Goal: Task Accomplishment & Management: Use online tool/utility

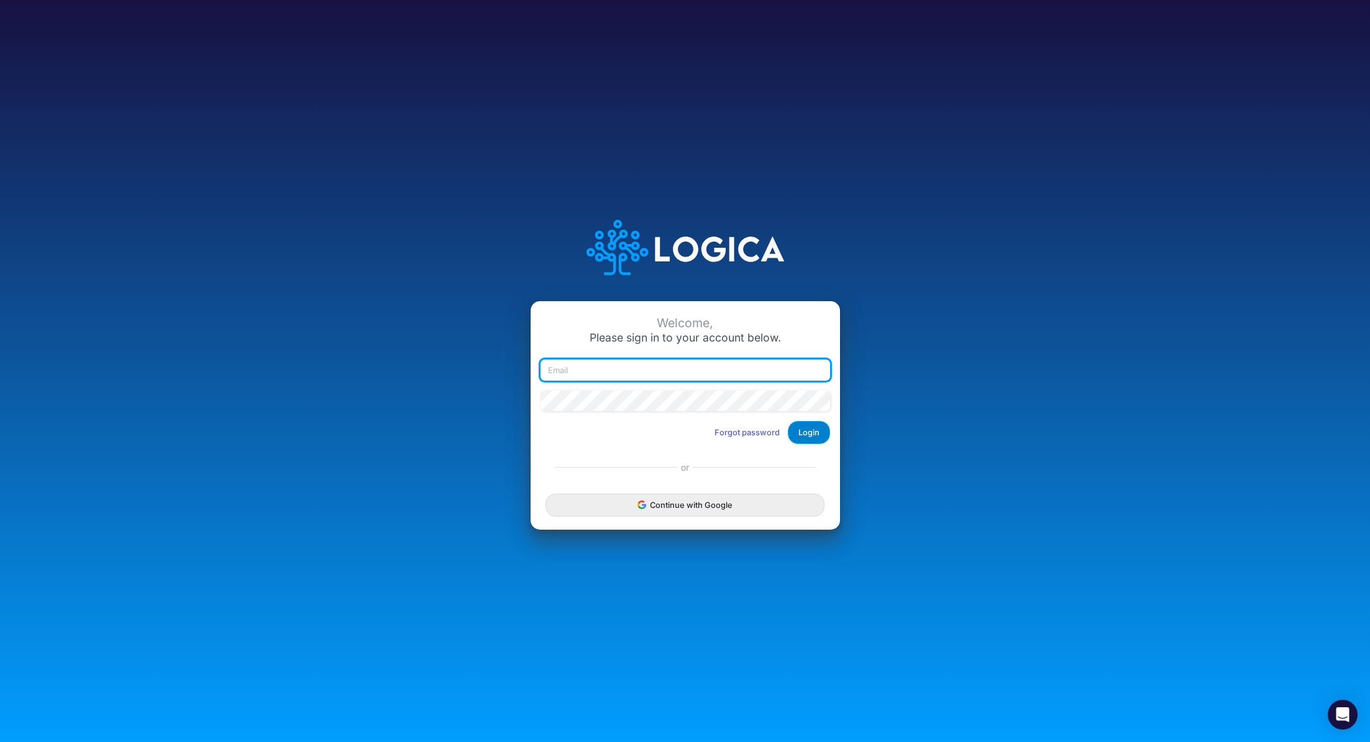
type input "[PERSON_NAME][EMAIL_ADDRESS][PERSON_NAME][DOMAIN_NAME]"
click at [809, 435] on button "Login" at bounding box center [809, 432] width 42 height 23
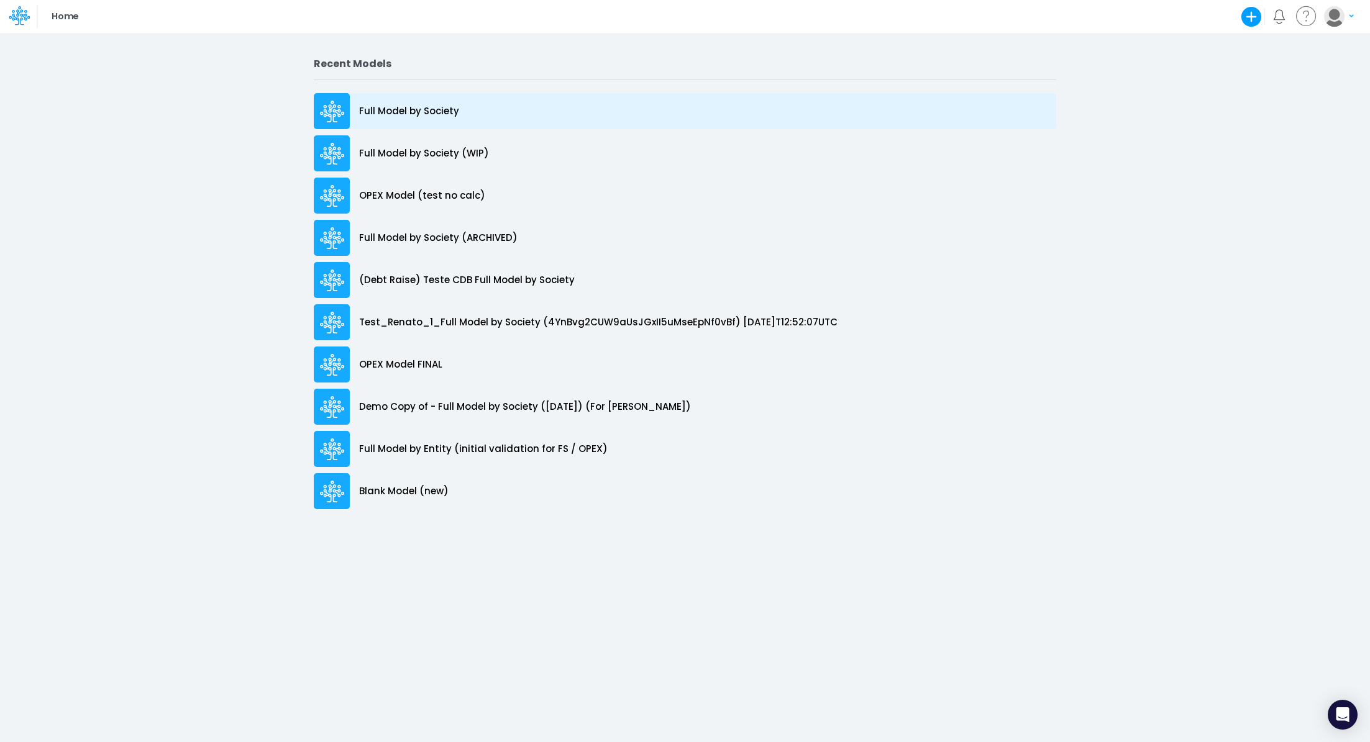
click at [443, 108] on p "Full Model by Society" at bounding box center [409, 111] width 100 height 14
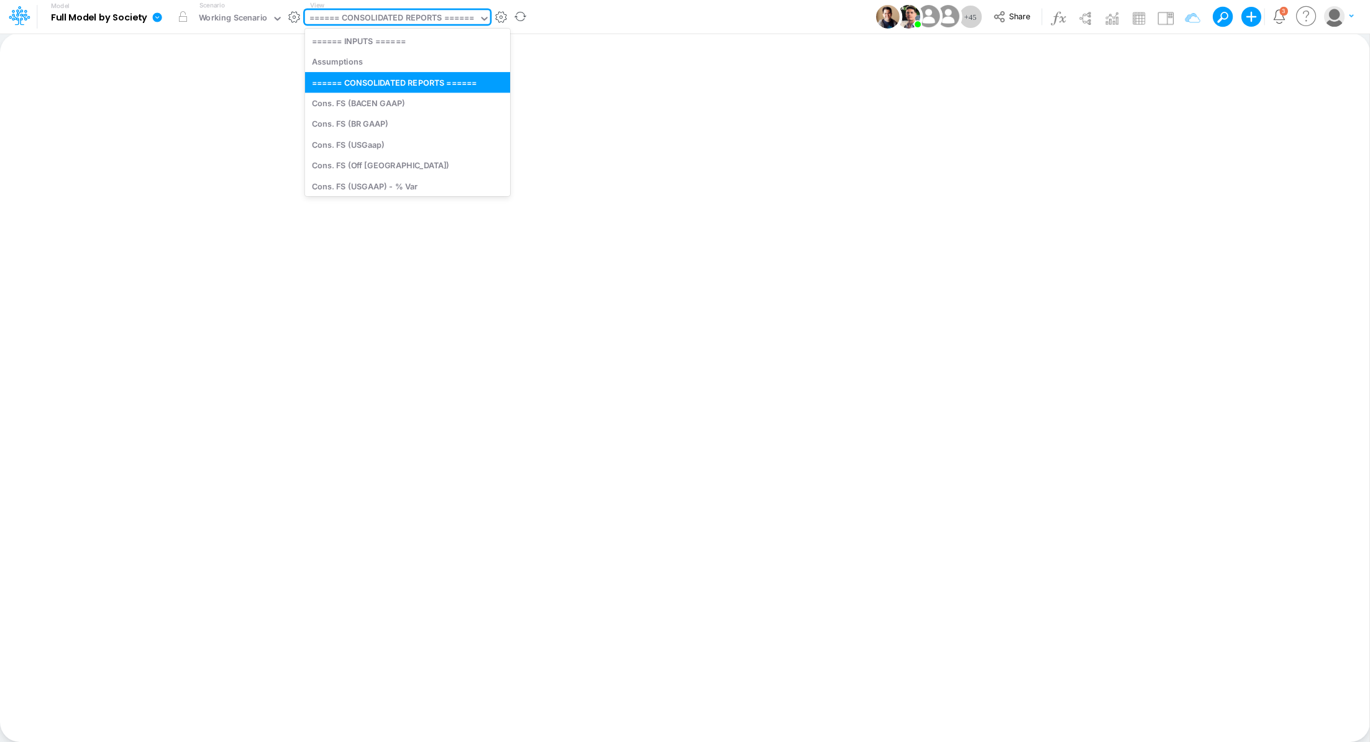
click at [383, 22] on div "====== CONSOLIDATED REPORTS ======" at bounding box center [391, 19] width 165 height 14
click at [396, 152] on div "Cons. FS (USGaap)" at bounding box center [407, 144] width 205 height 20
type input "Consolidated FS - USGAAP"
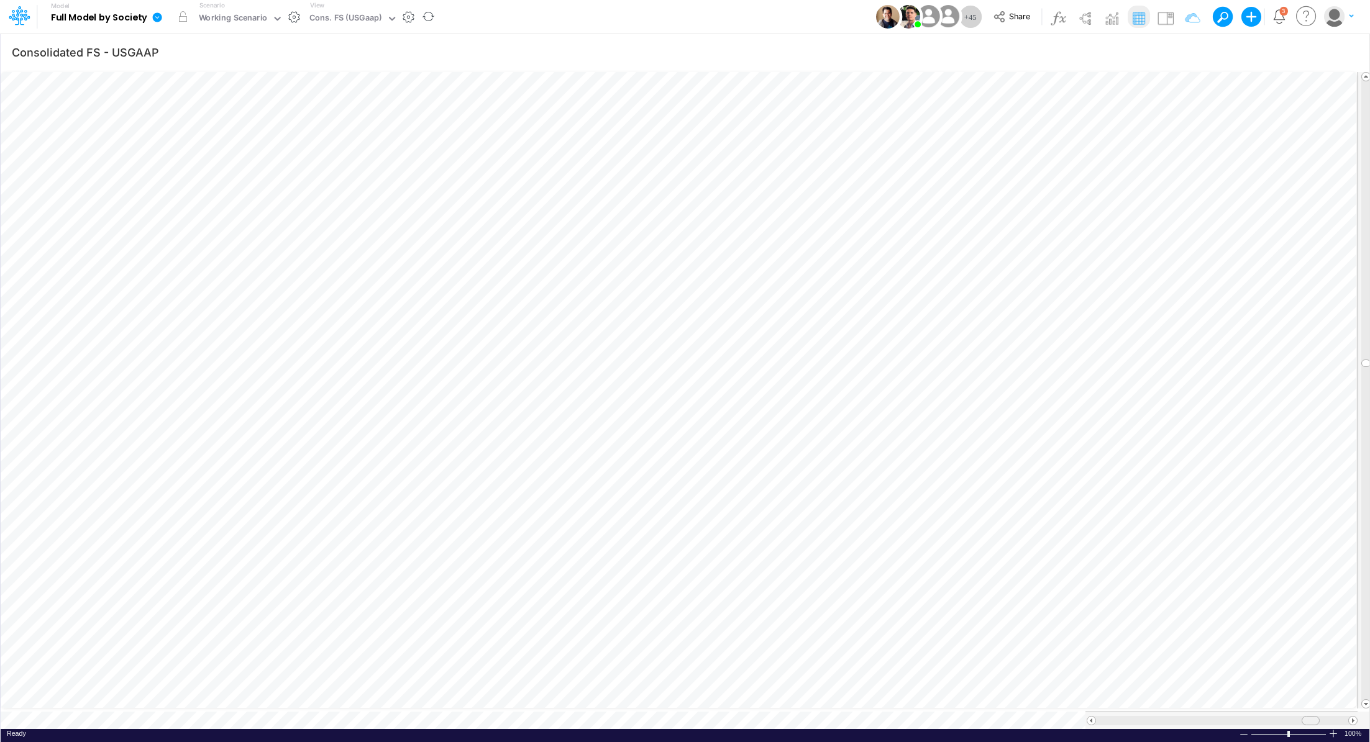
scroll to position [6, 0]
drag, startPoint x: 1141, startPoint y: 716, endPoint x: 1320, endPoint y: 712, distance: 179.6
click at [1320, 717] on span at bounding box center [1320, 721] width 8 height 8
click at [331, 11] on div "Cons. FS (USGaap)" at bounding box center [345, 19] width 81 height 19
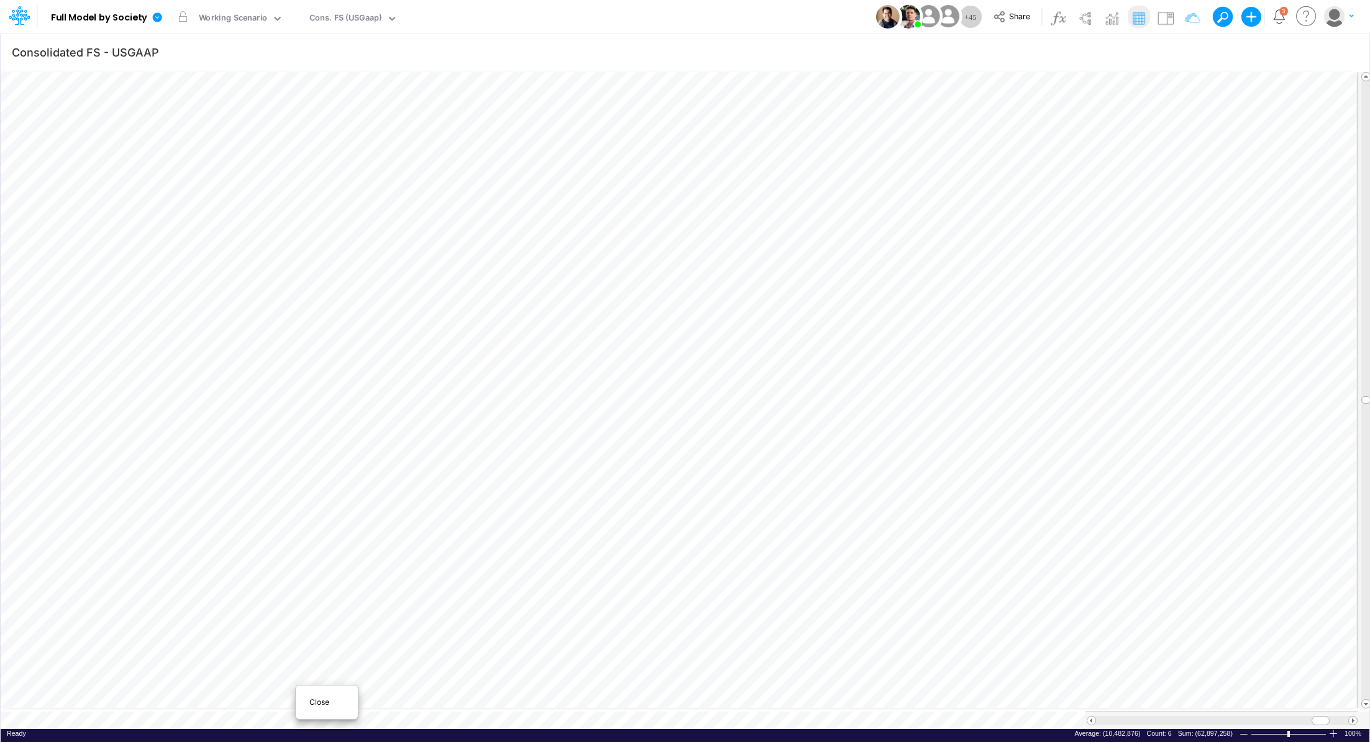
click at [301, 705] on div "Close" at bounding box center [326, 702] width 53 height 15
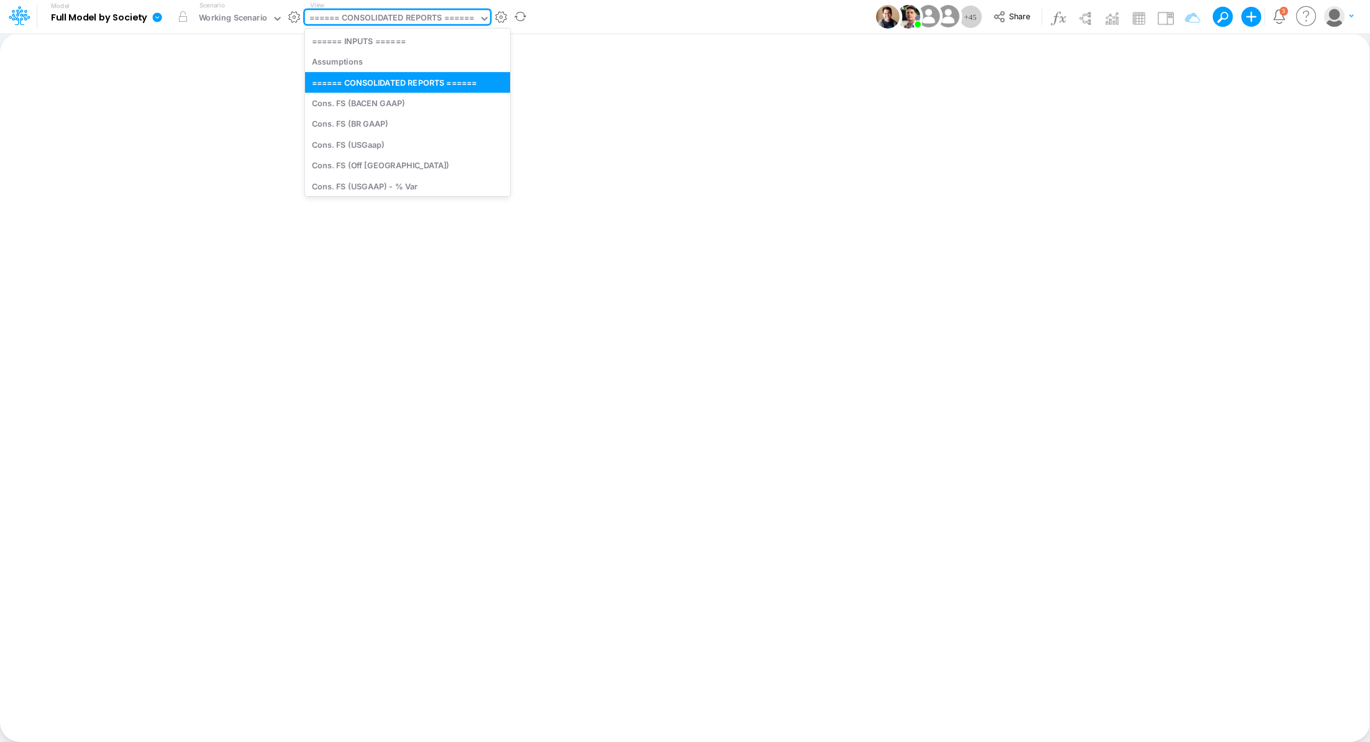
click at [364, 24] on div "====== CONSOLIDATED REPORTS ======" at bounding box center [391, 19] width 165 height 14
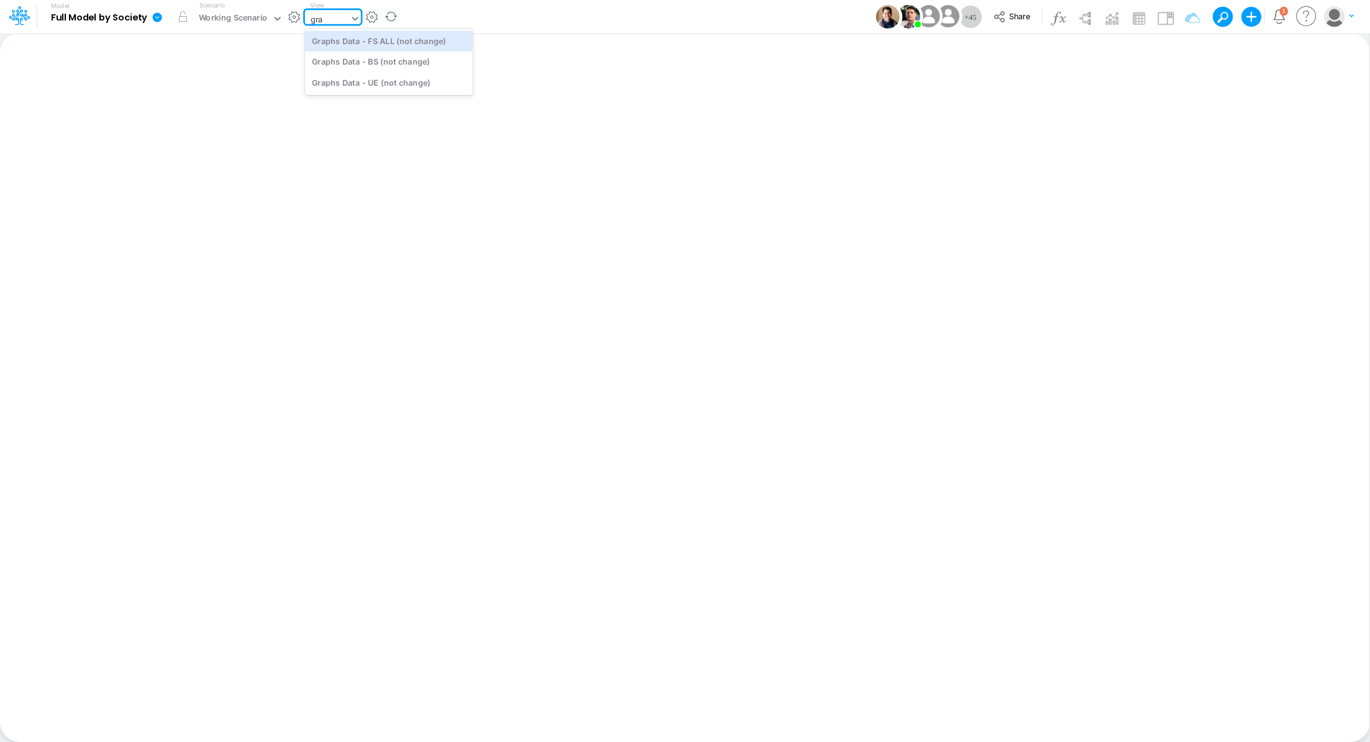
type input "grap"
click at [362, 46] on div "Graphs Data - FS ALL (not change)" at bounding box center [389, 40] width 168 height 20
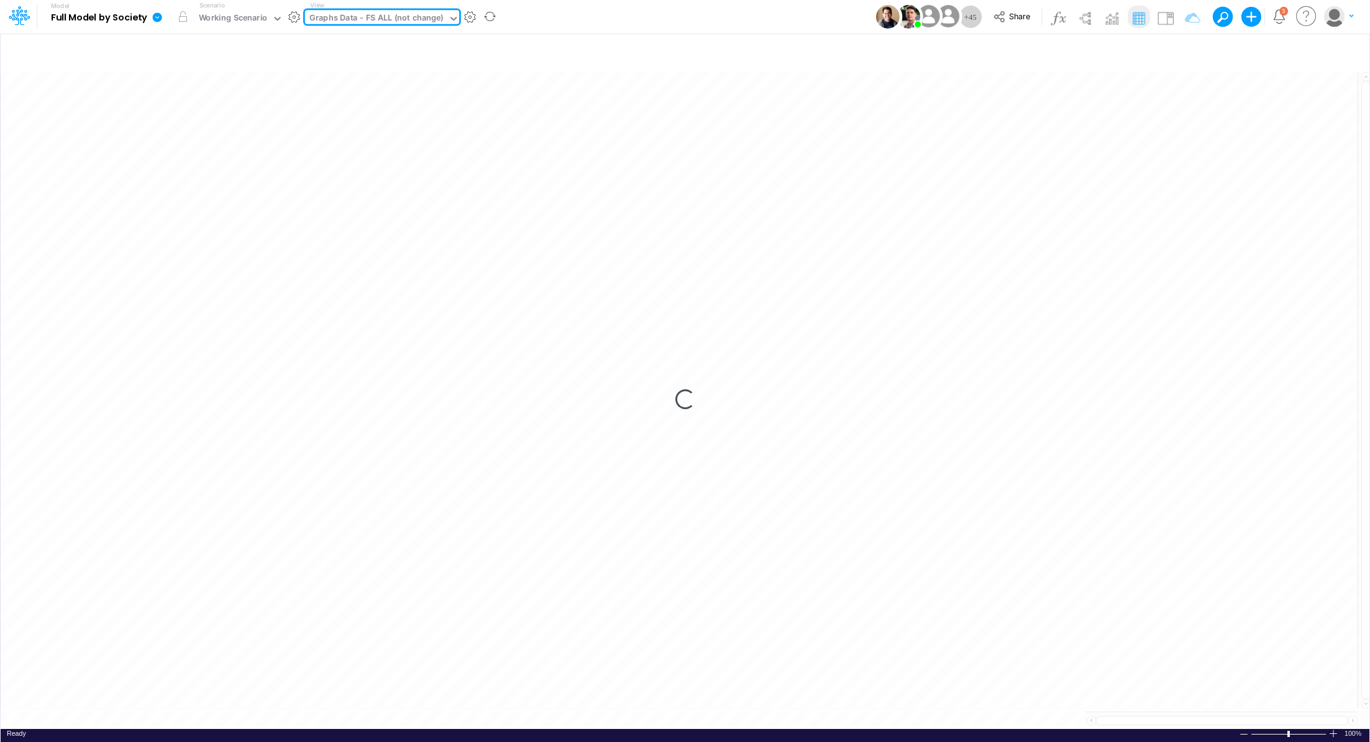
click at [365, 21] on div "Graphs Data - FS ALL (not change)" at bounding box center [376, 19] width 134 height 14
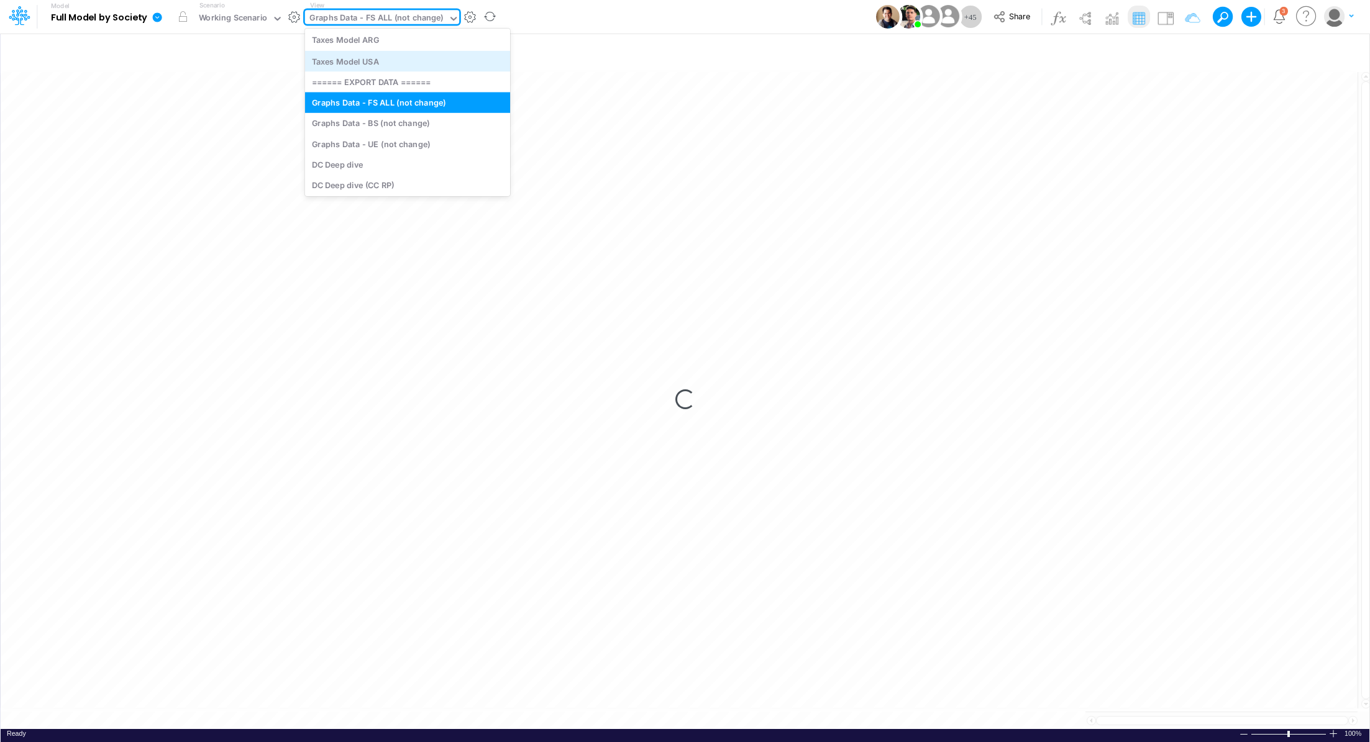
scroll to position [3805, 0]
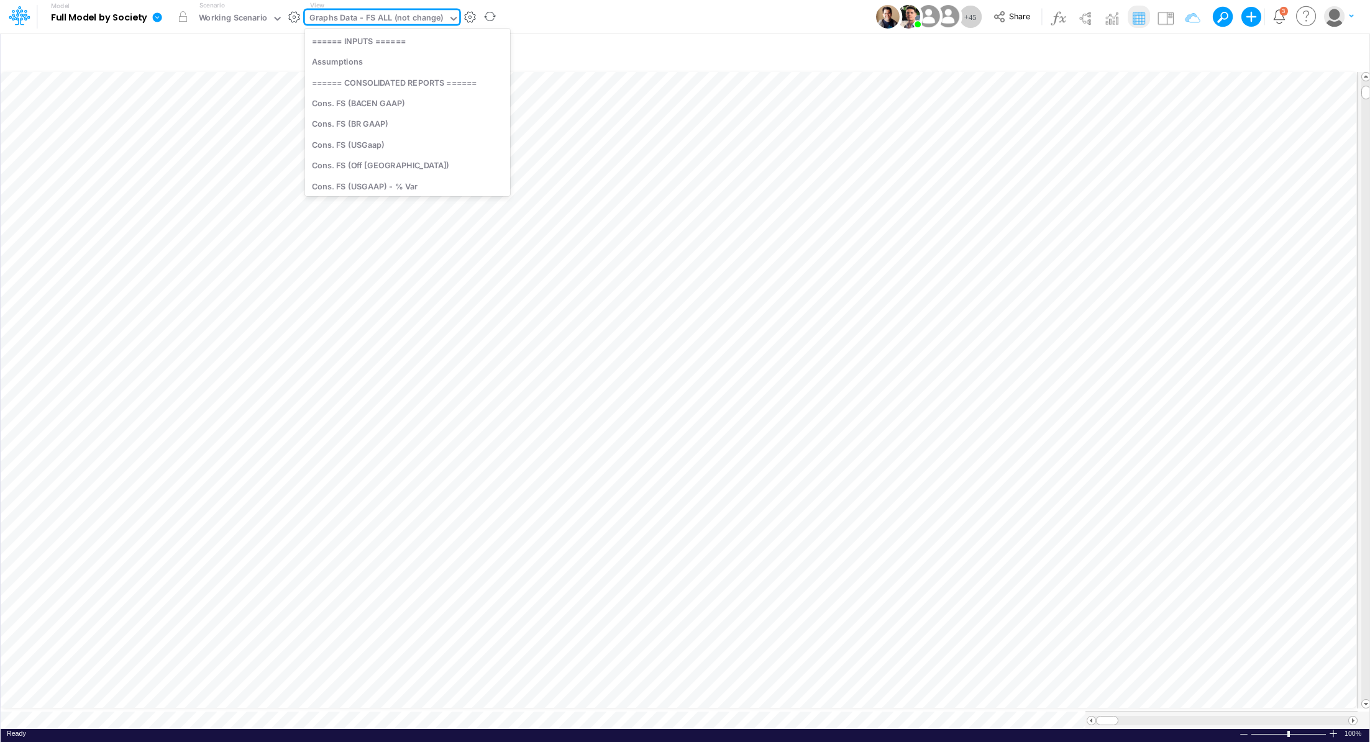
click at [394, 20] on div "Graphs Data - FS ALL (not change)" at bounding box center [376, 19] width 134 height 14
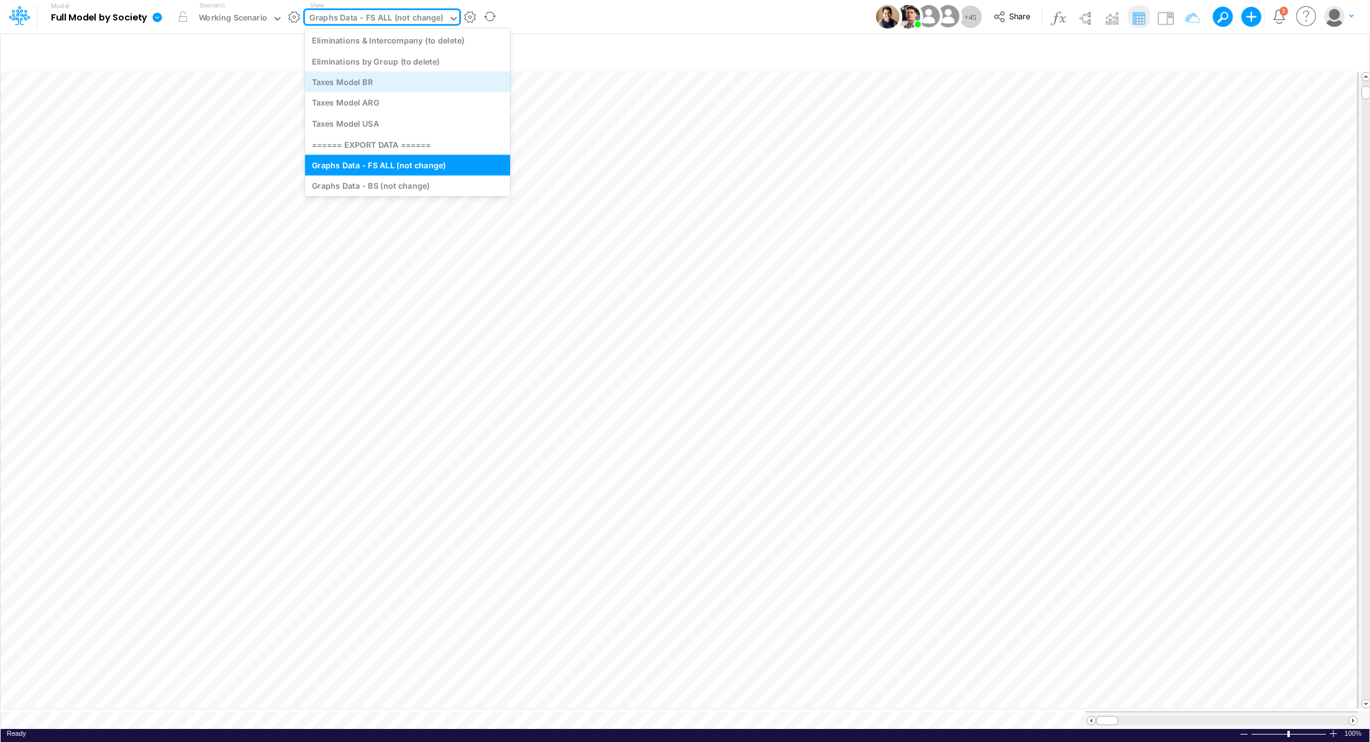
scroll to position [3683, 0]
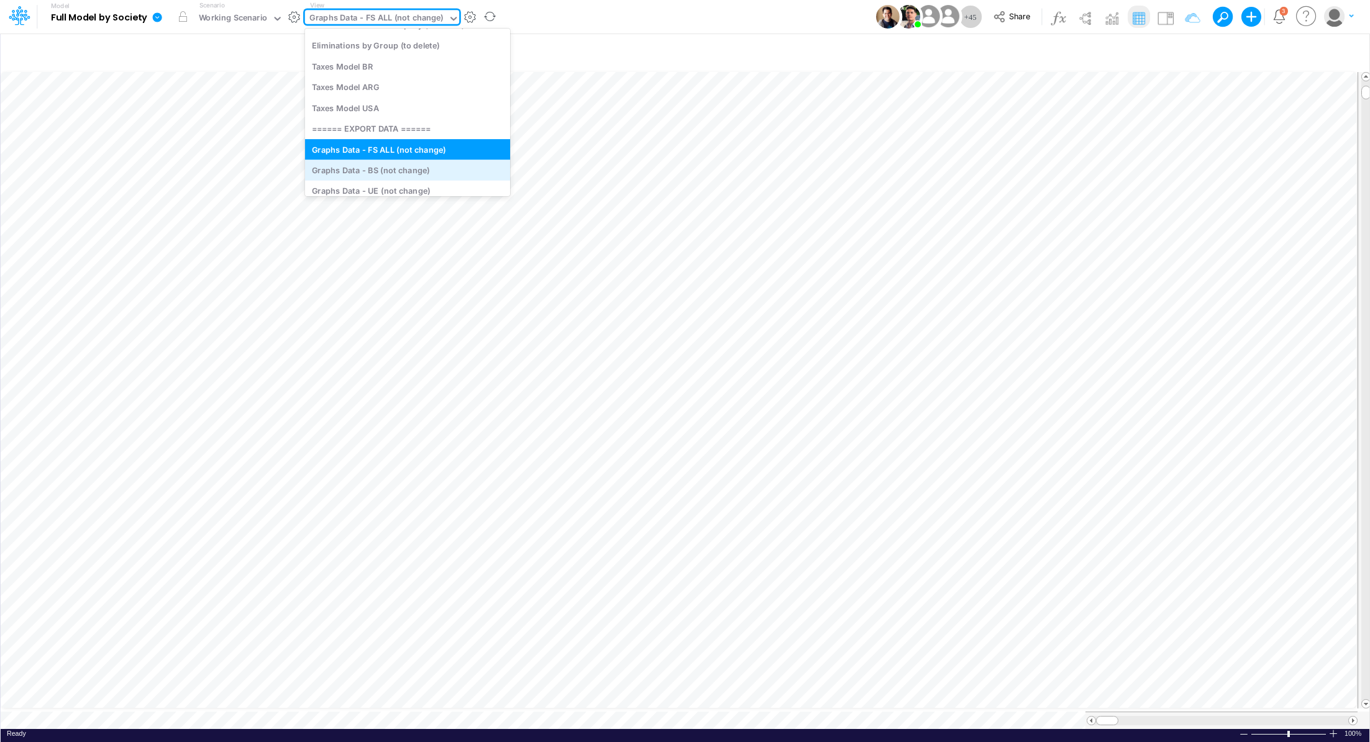
click at [432, 170] on div "Graphs Data - BS (not change)" at bounding box center [407, 170] width 205 height 20
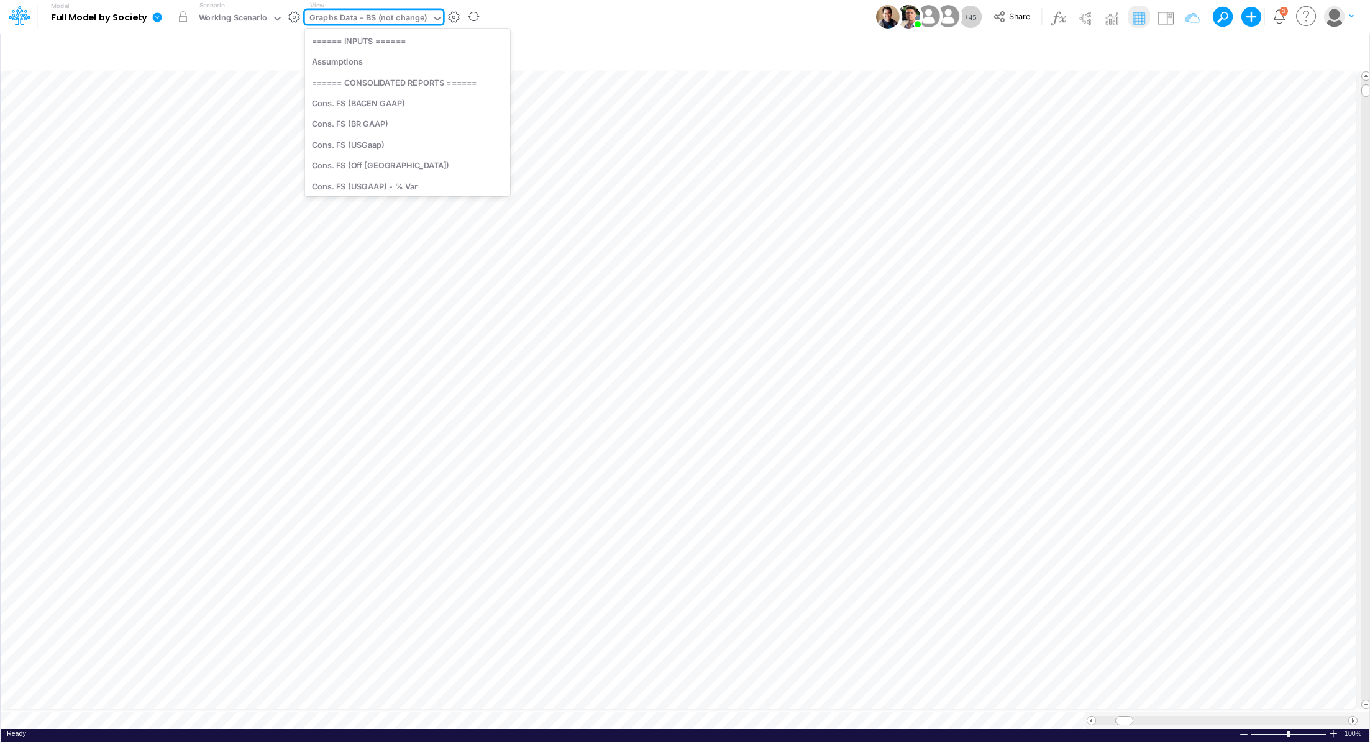
click at [393, 21] on div "Graphs Data - BS (not change)" at bounding box center [368, 19] width 118 height 14
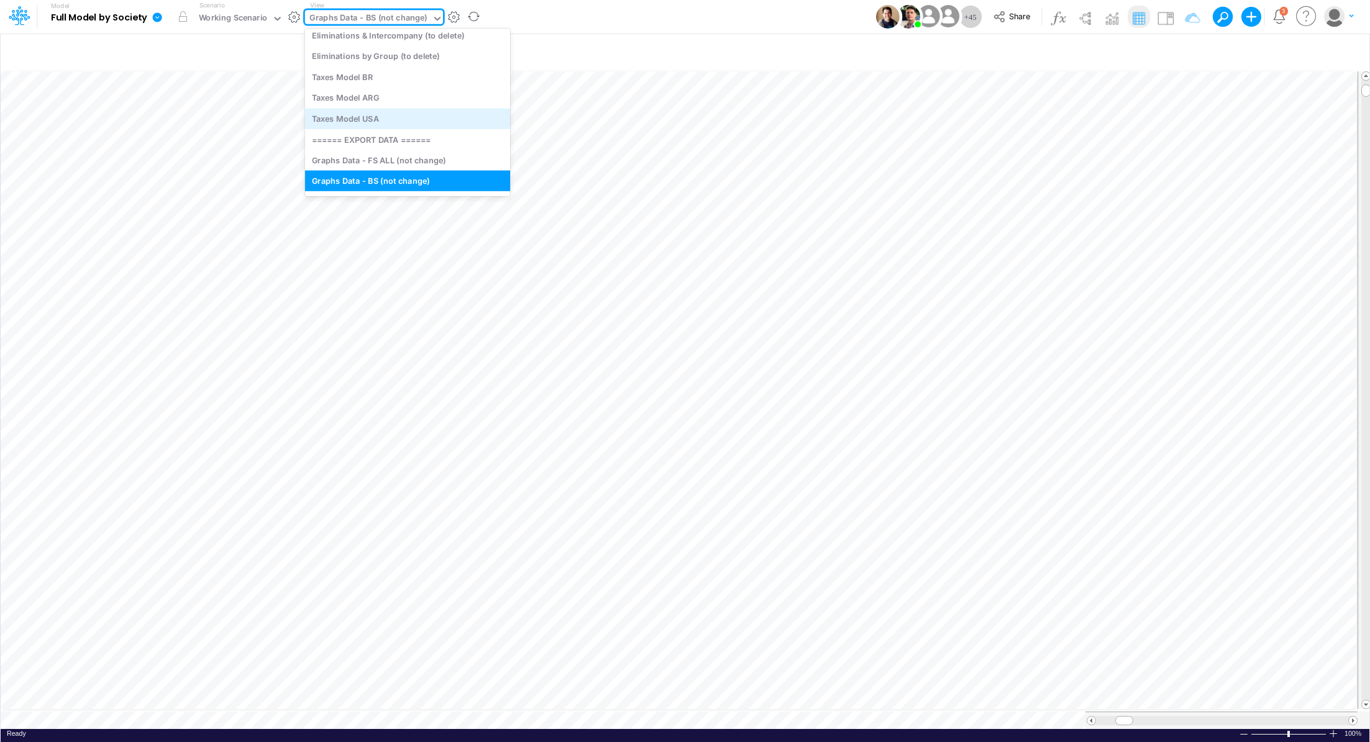
scroll to position [3803, 0]
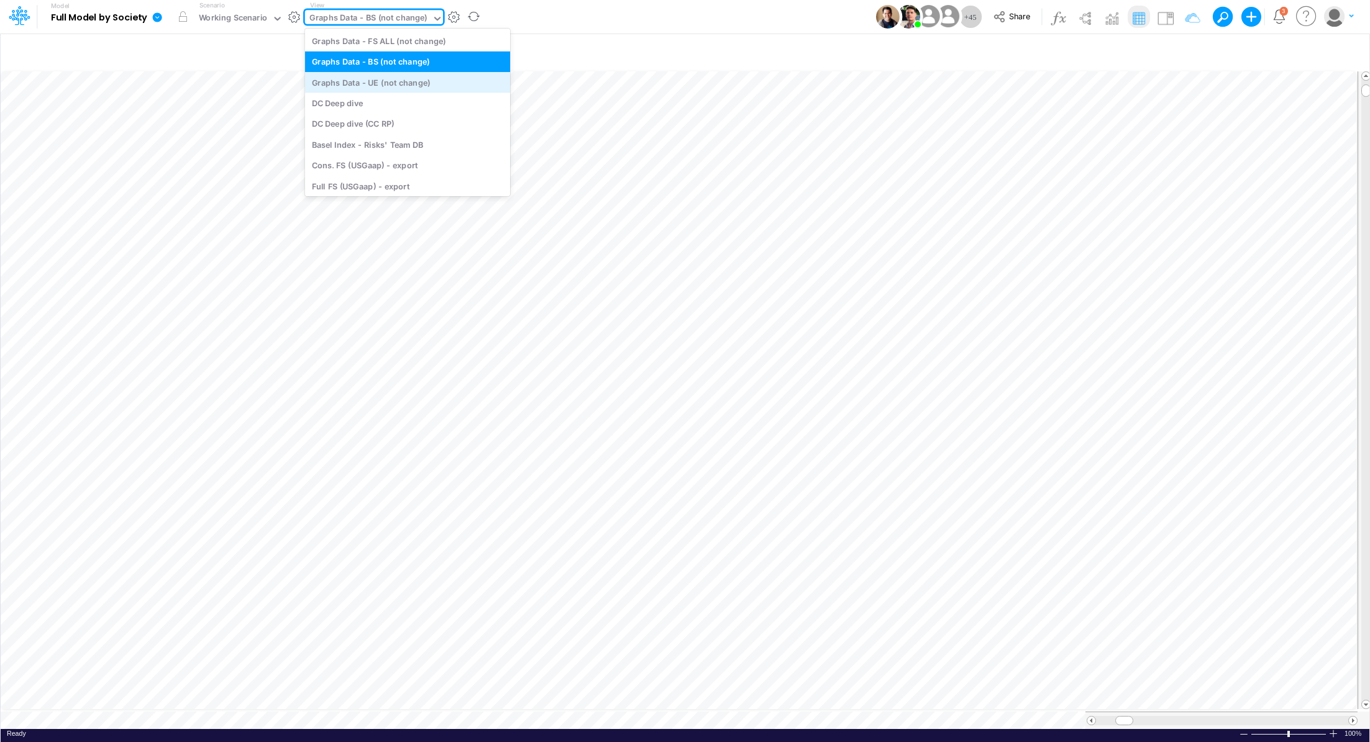
click at [409, 74] on div "Graphs Data - UE (not change)" at bounding box center [407, 82] width 205 height 20
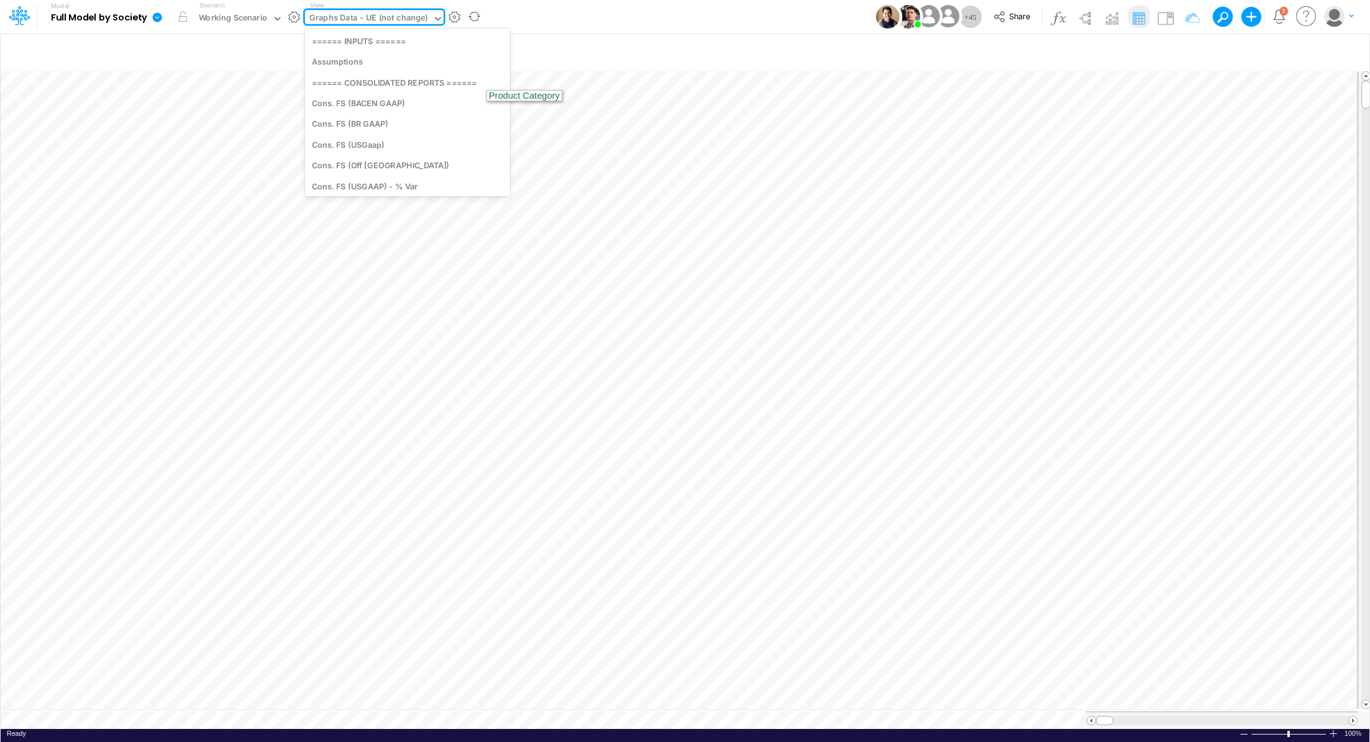
click at [391, 12] on div "Graphs Data - UE (not change)" at bounding box center [368, 19] width 119 height 14
type input "dc de"
click at [377, 45] on div "DC Deep dive" at bounding box center [389, 40] width 168 height 20
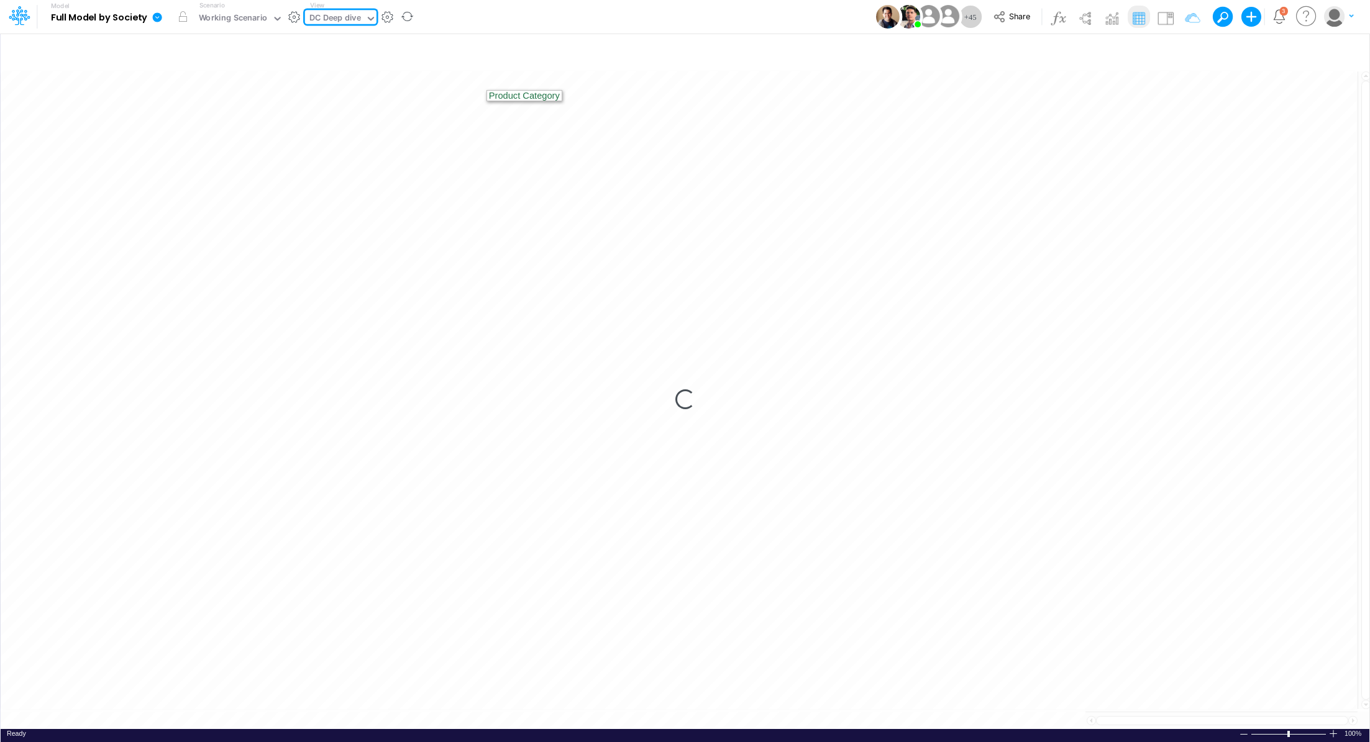
click at [333, 19] on div "DC Deep dive" at bounding box center [335, 19] width 52 height 14
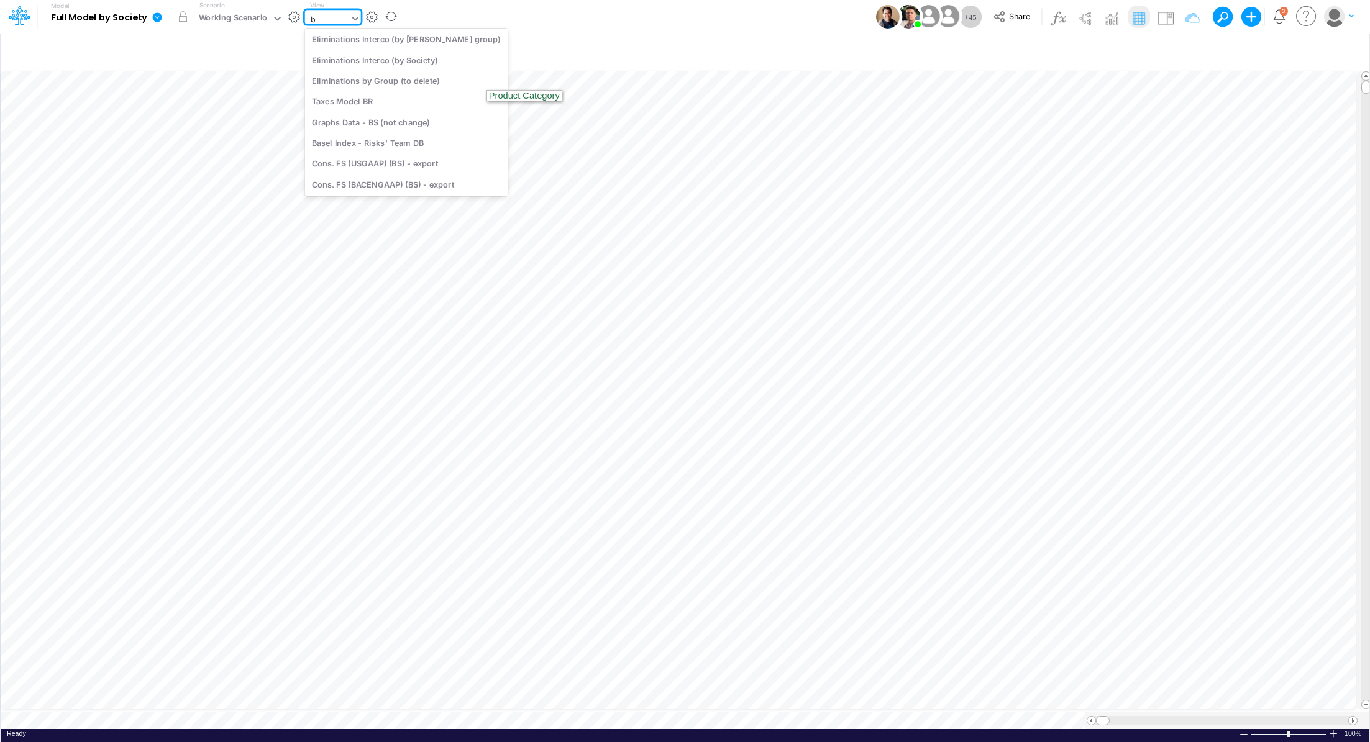
type input "bs"
click at [365, 124] on div "BS Details Consolidated (USGaap)" at bounding box center [389, 121] width 168 height 20
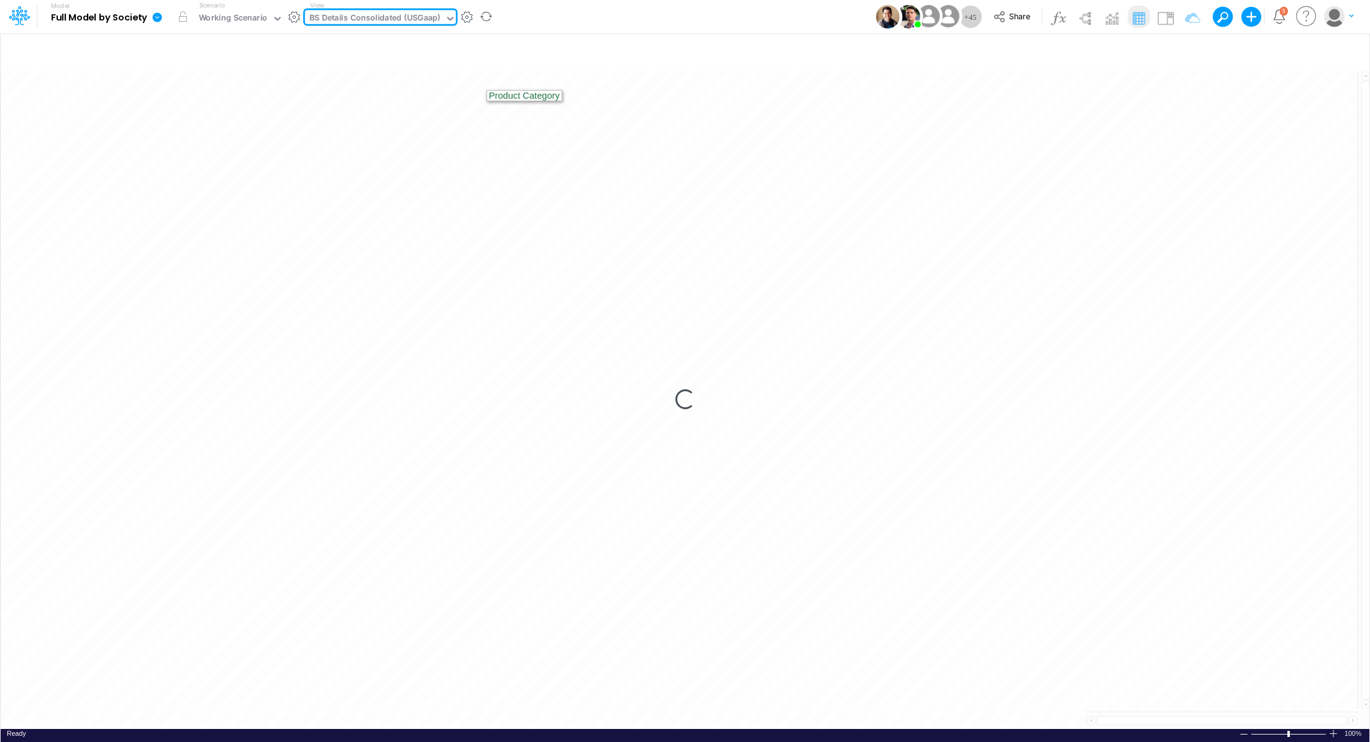
click at [352, 17] on div "BS Details Consolidated (USGaap)" at bounding box center [374, 19] width 131 height 14
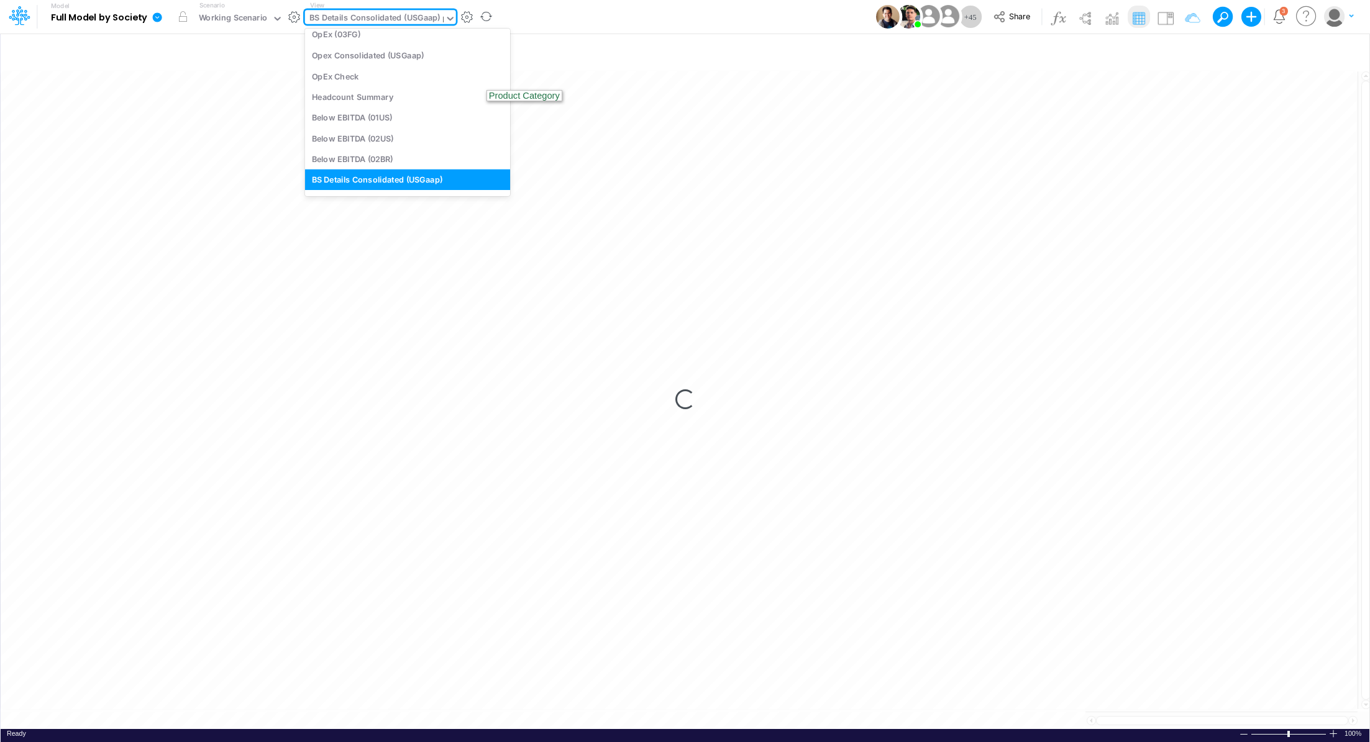
type input "P&L"
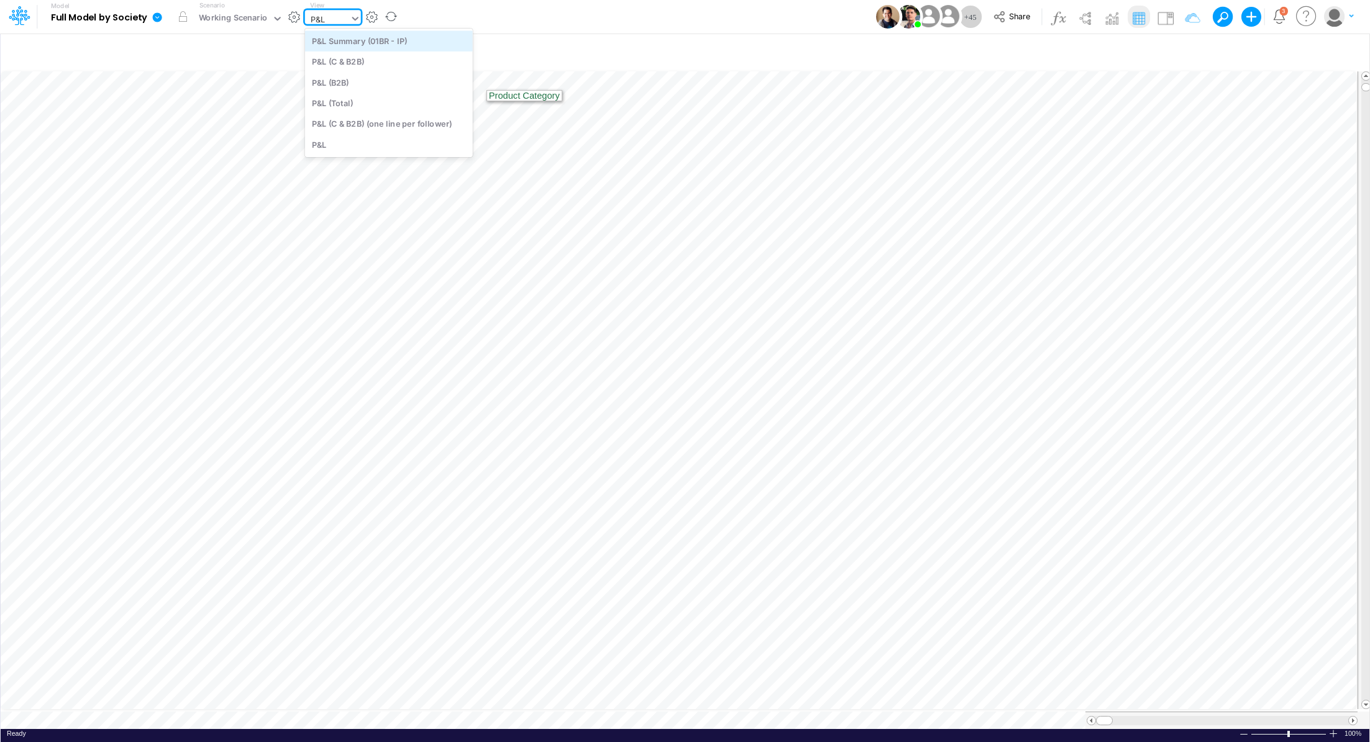
scroll to position [0, 0]
click at [388, 61] on div "P&L (C & B2B)" at bounding box center [389, 62] width 168 height 20
click at [327, 16] on div "P&L (C & B2B)" at bounding box center [335, 19] width 53 height 14
type input "uni"
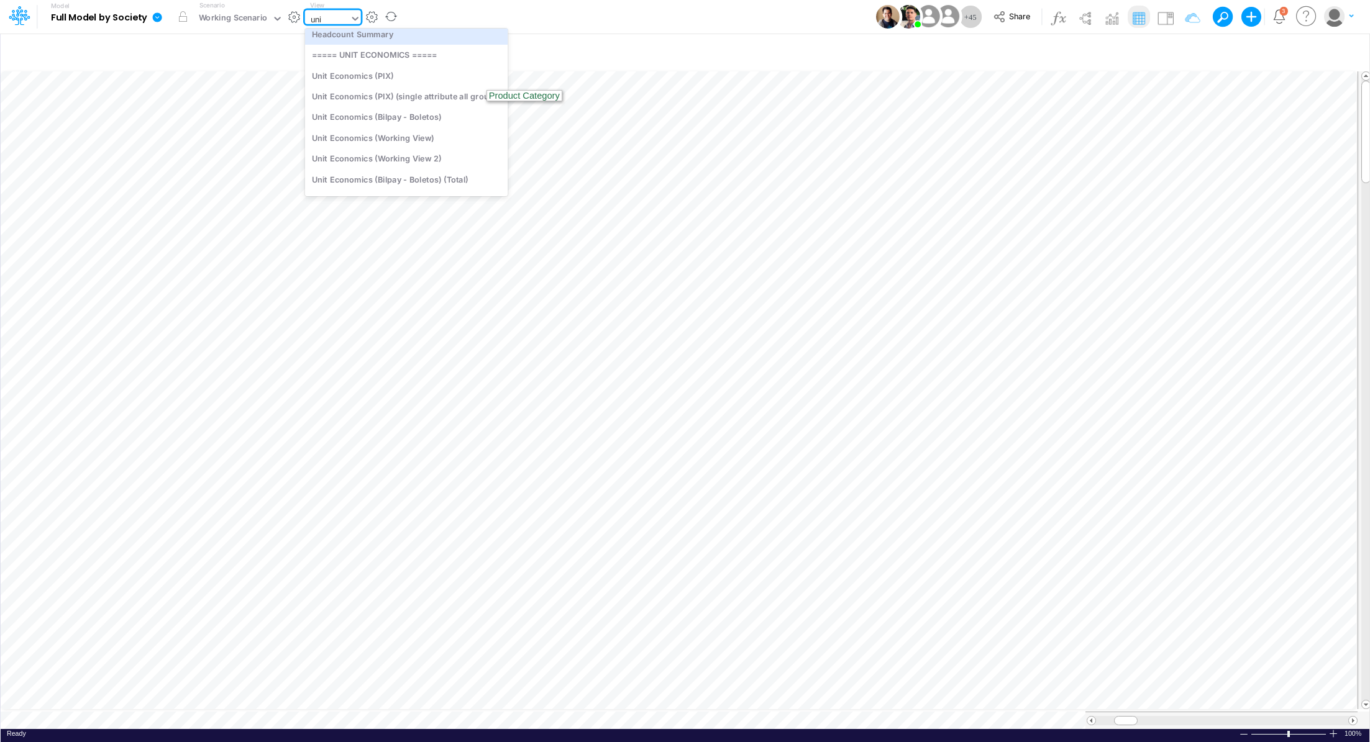
scroll to position [0, 0]
click at [349, 57] on div "Unit Economics (PIX)" at bounding box center [406, 62] width 203 height 20
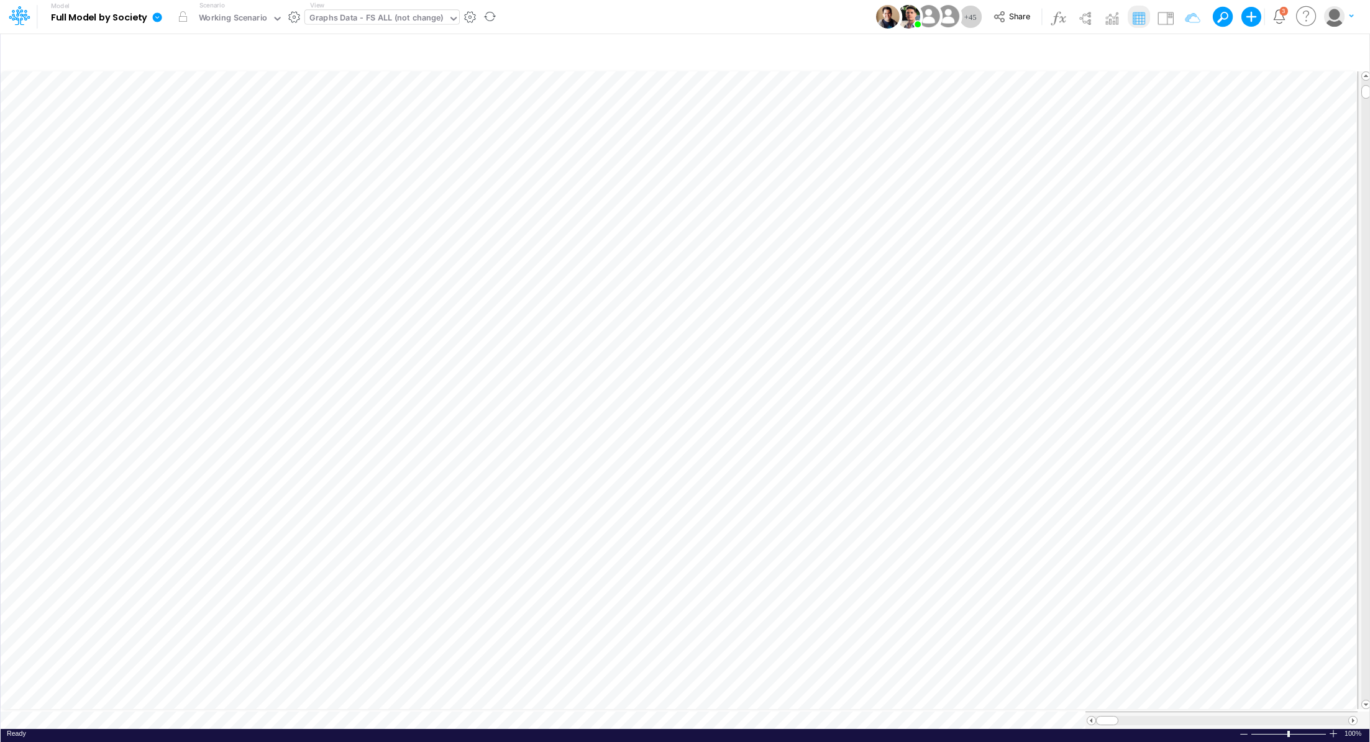
scroll to position [6, 1]
click at [159, 17] on icon at bounding box center [157, 16] width 9 height 9
click at [193, 105] on button "Export" at bounding box center [219, 109] width 133 height 20
click at [329, 119] on button "Excel" at bounding box center [353, 115] width 133 height 19
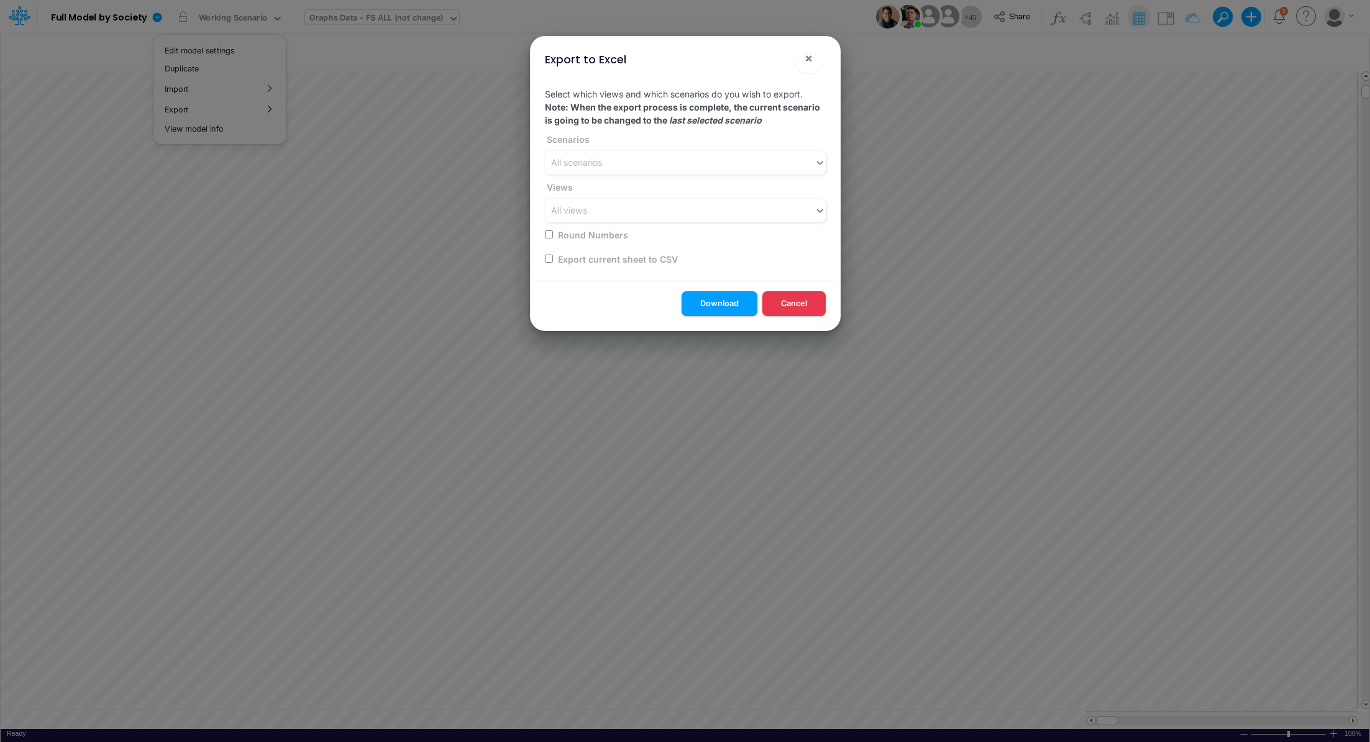
click at [549, 258] on input "checkbox" at bounding box center [549, 259] width 8 height 8
checkbox input "true"
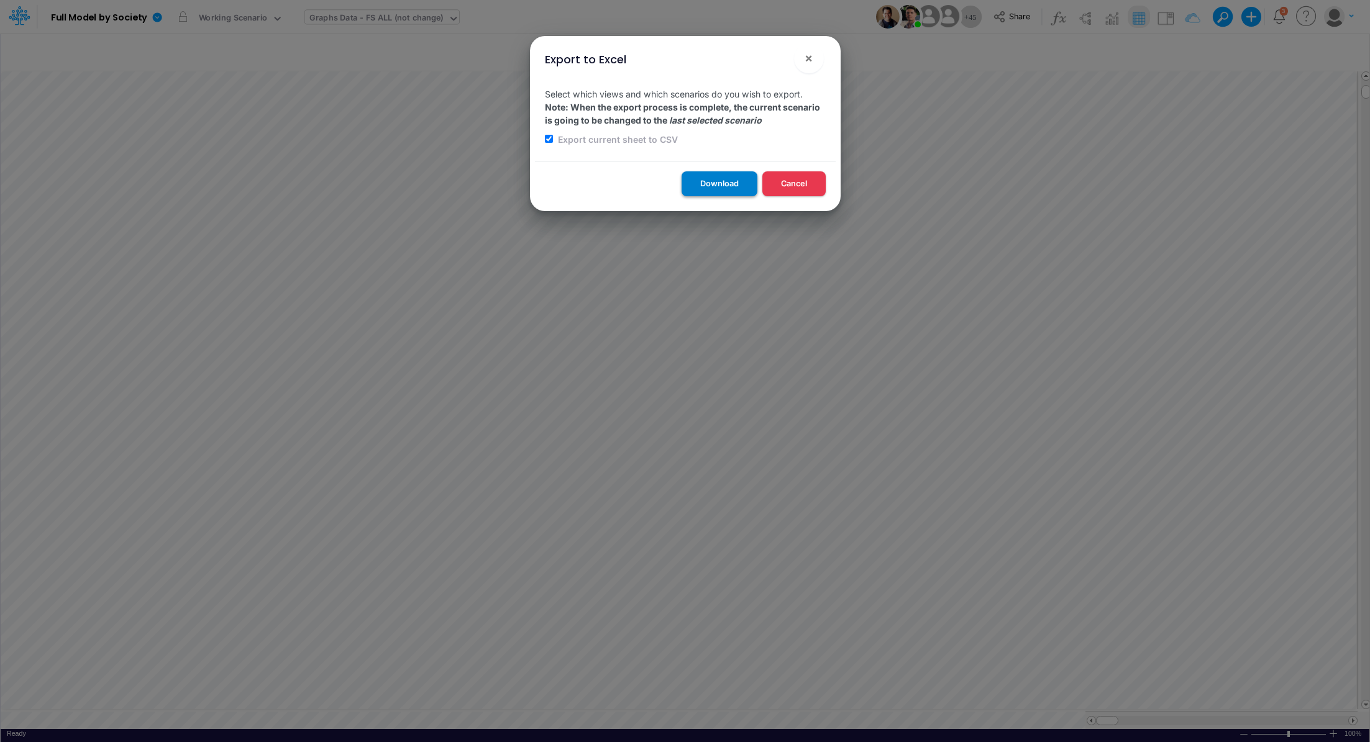
click at [707, 193] on button "Download" at bounding box center [719, 183] width 76 height 24
click at [543, 468] on div "Export to Excel × Select which views and which scenarios do you wish to export.…" at bounding box center [685, 371] width 1370 height 742
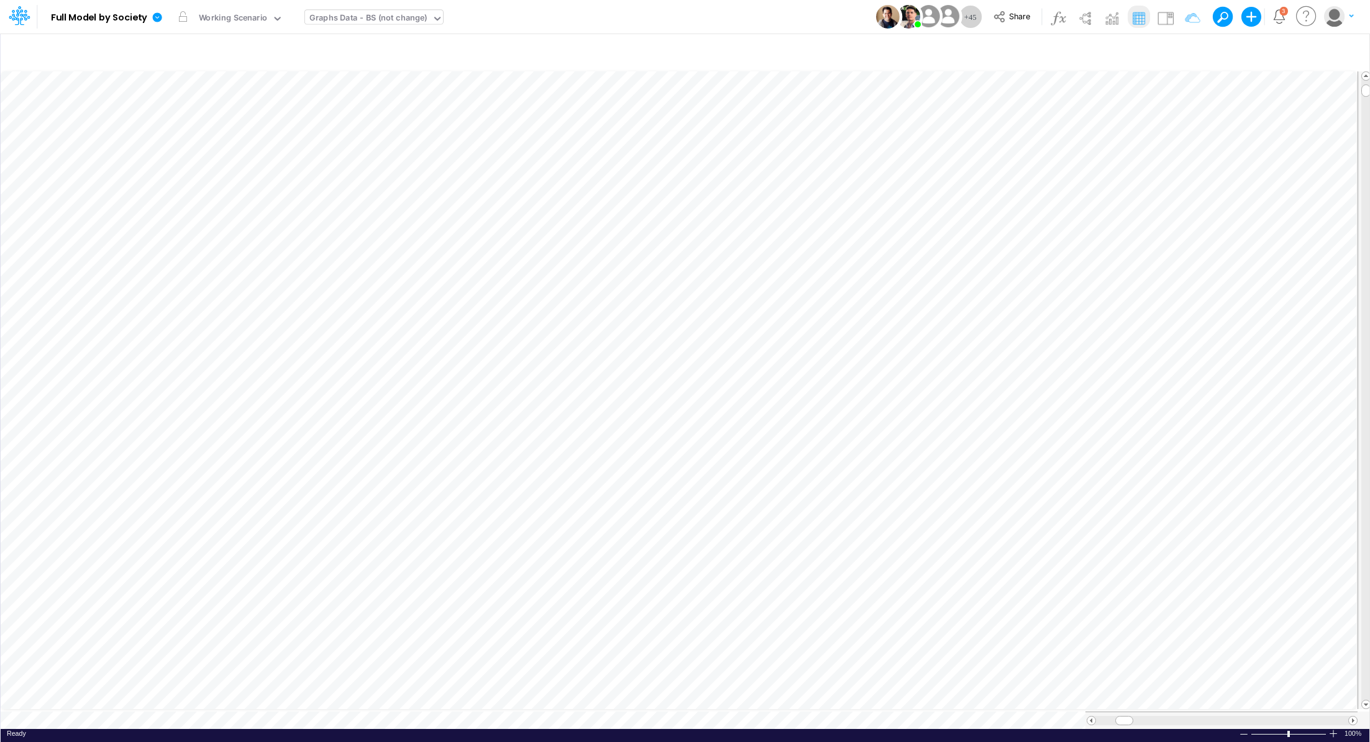
scroll to position [6, 0]
click at [157, 25] on link at bounding box center [159, 17] width 25 height 32
click at [247, 111] on button "Export" at bounding box center [219, 109] width 133 height 20
click at [346, 119] on button "Excel" at bounding box center [353, 115] width 133 height 19
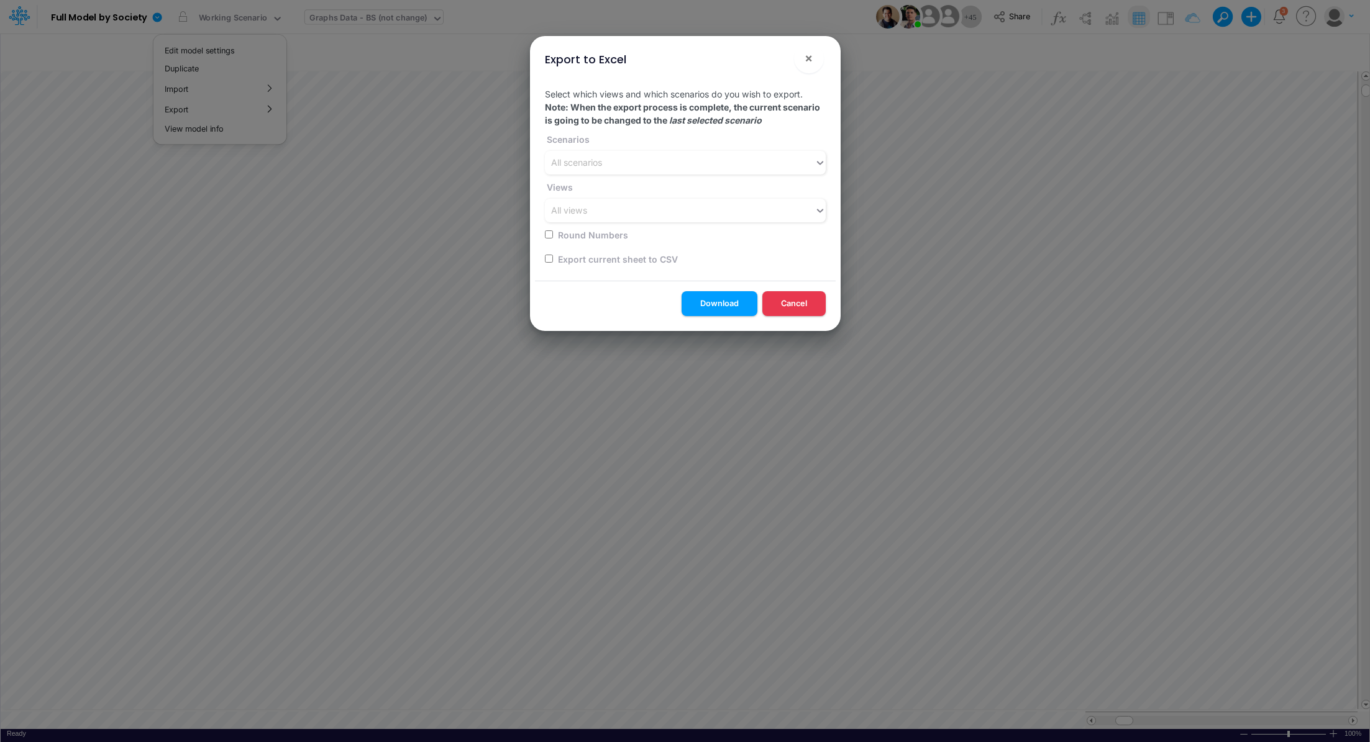
click at [549, 258] on input "checkbox" at bounding box center [549, 259] width 8 height 8
checkbox input "true"
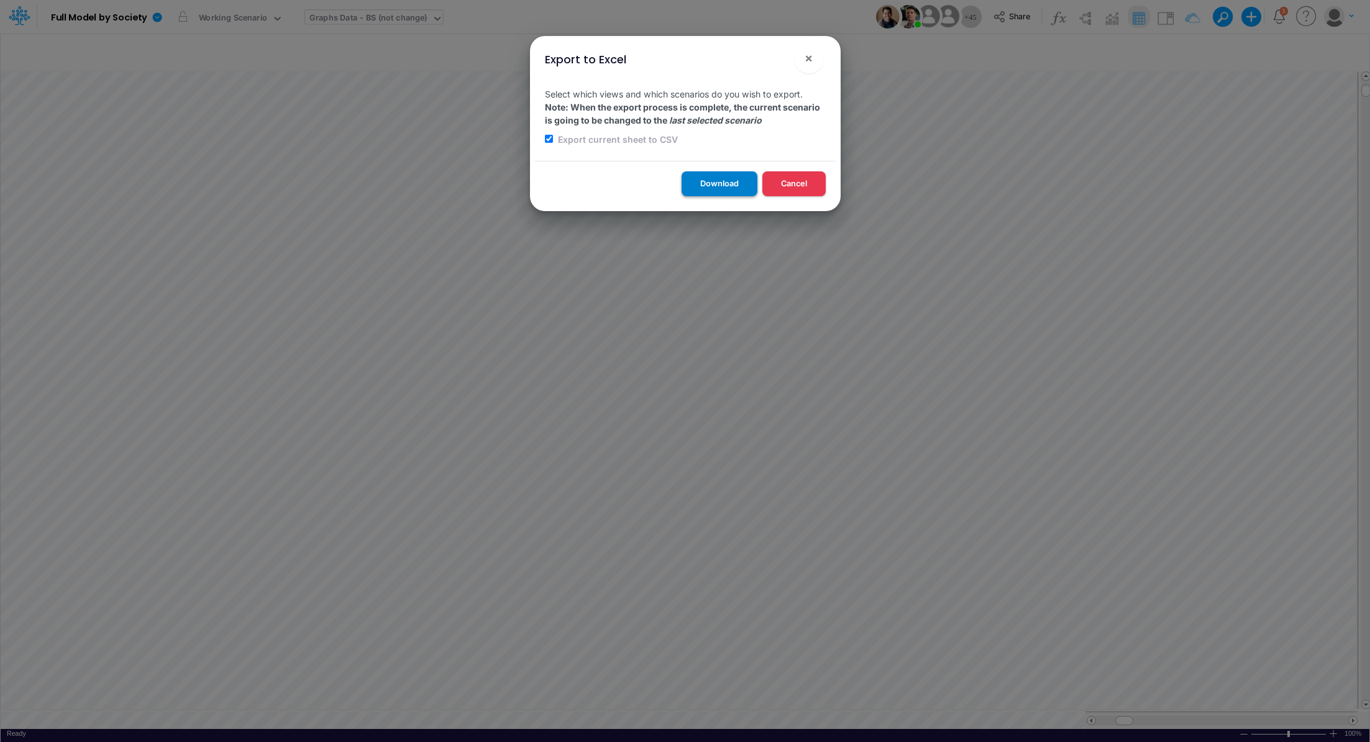
click at [702, 185] on button "Download" at bounding box center [719, 183] width 76 height 24
click at [609, 722] on div "Export to Excel × Select which views and which scenarios do you wish to export.…" at bounding box center [685, 371] width 1370 height 742
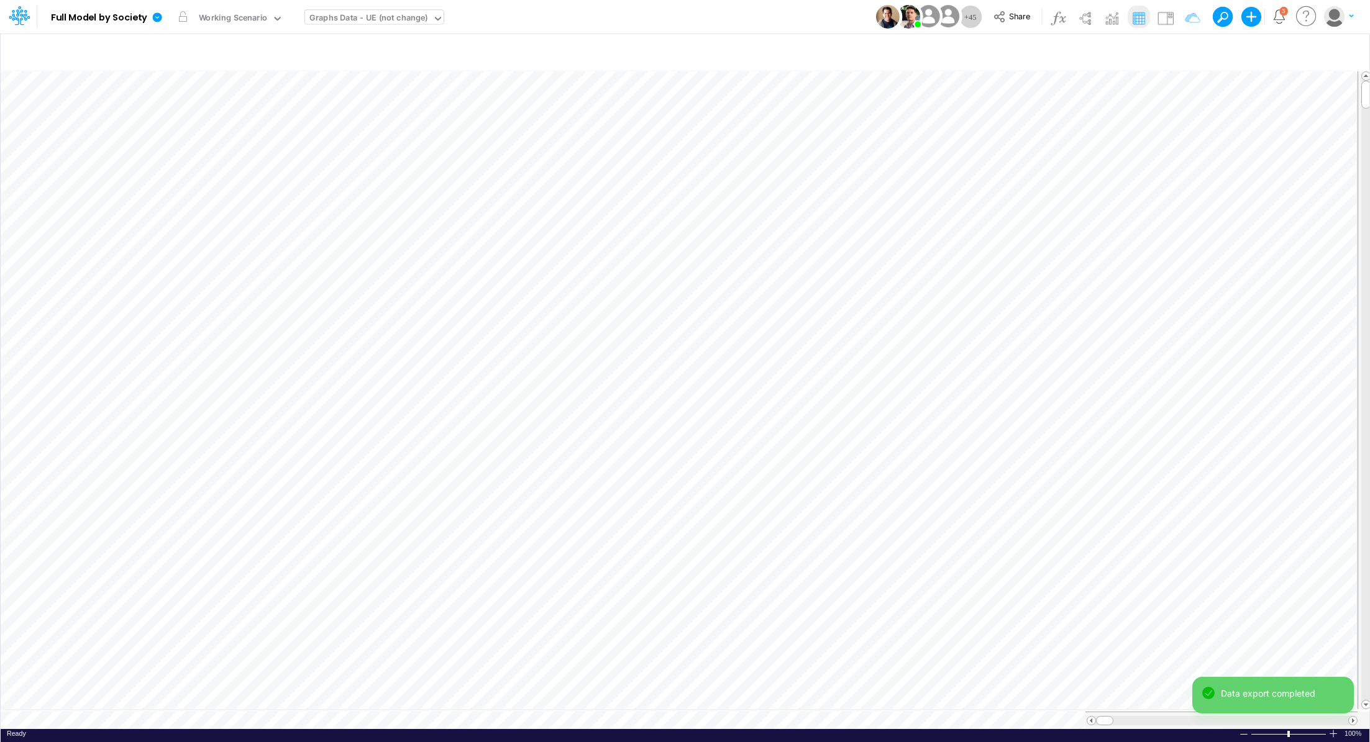
scroll to position [6, 0]
click at [156, 18] on icon at bounding box center [157, 16] width 9 height 9
click at [198, 114] on button "Export" at bounding box center [219, 109] width 133 height 20
click at [312, 112] on button "Excel" at bounding box center [353, 115] width 133 height 19
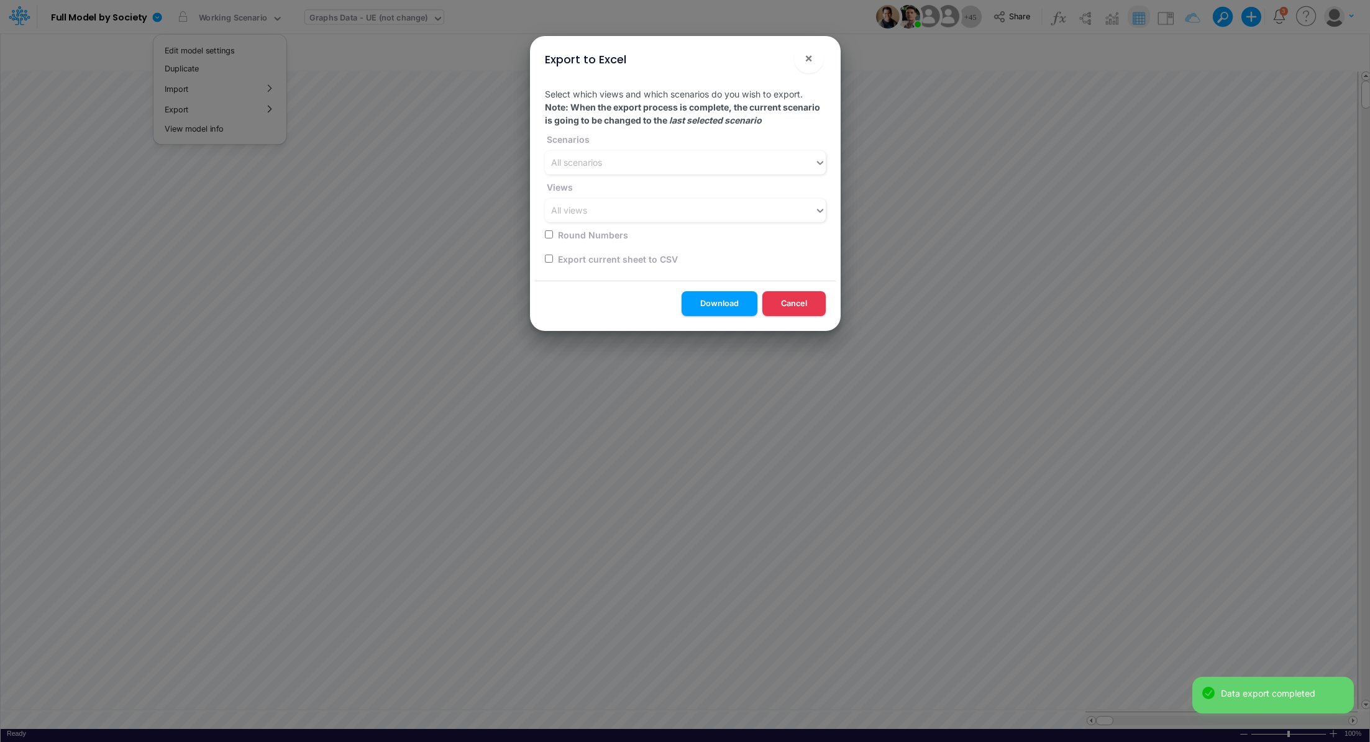
click at [546, 258] on input "checkbox" at bounding box center [549, 259] width 8 height 8
checkbox input "true"
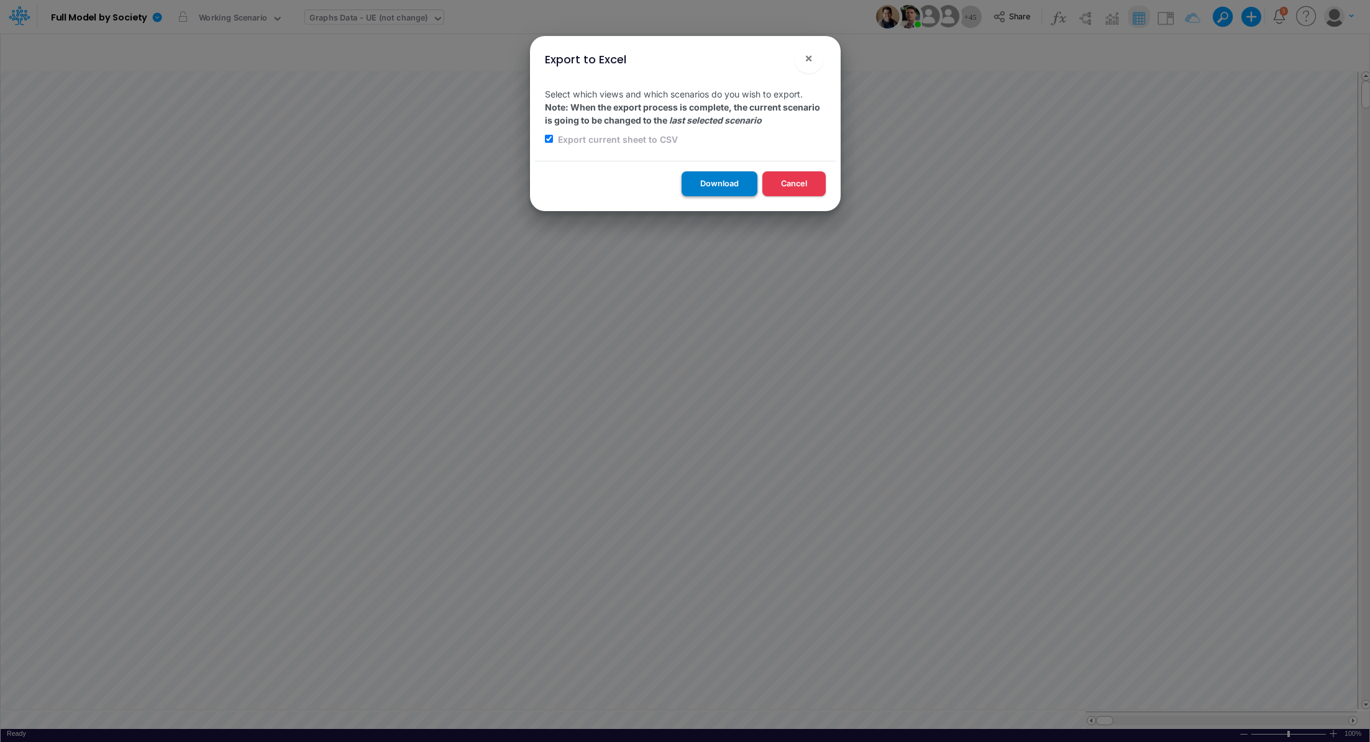
click at [703, 179] on button "Download" at bounding box center [719, 183] width 76 height 24
click at [728, 712] on div "Export to Excel × Select which views and which scenarios do you wish to export.…" at bounding box center [685, 371] width 1370 height 742
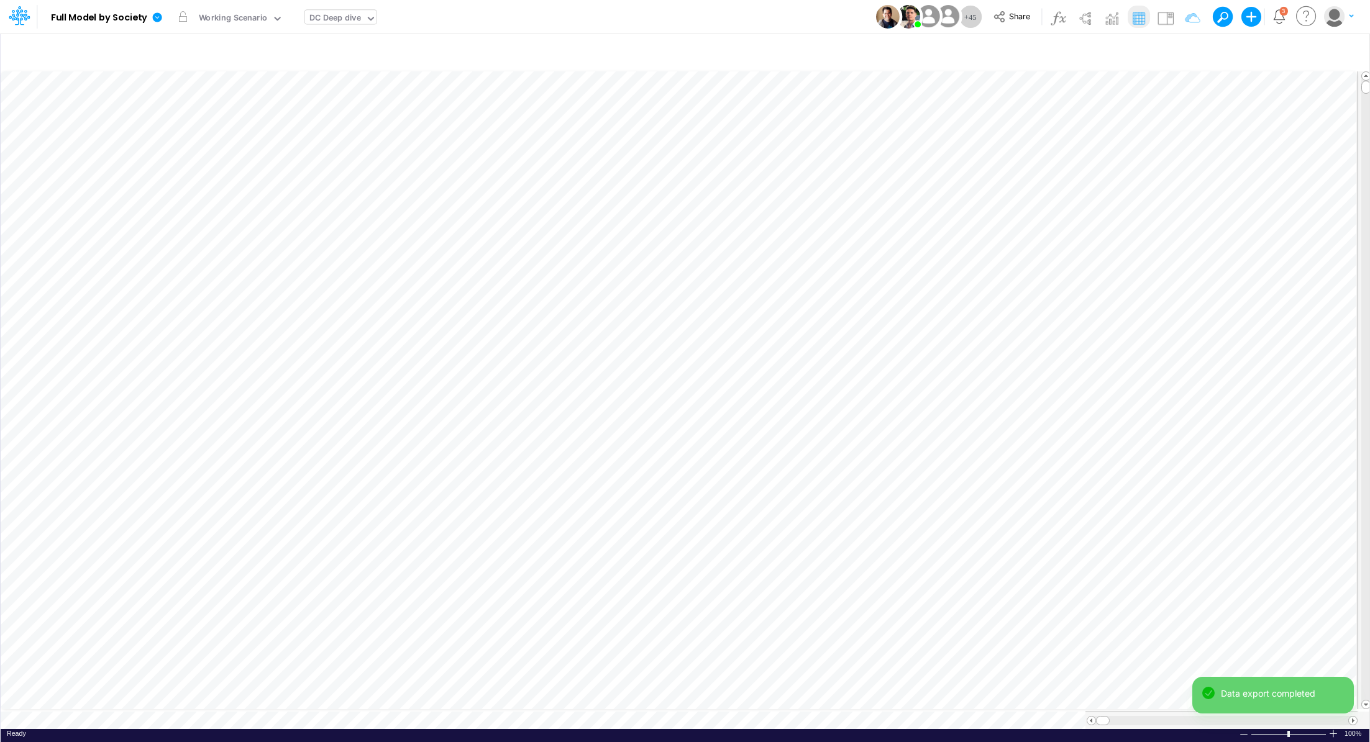
scroll to position [6, 0]
click at [158, 18] on icon at bounding box center [157, 16] width 9 height 9
click at [209, 110] on button "Export" at bounding box center [219, 109] width 133 height 20
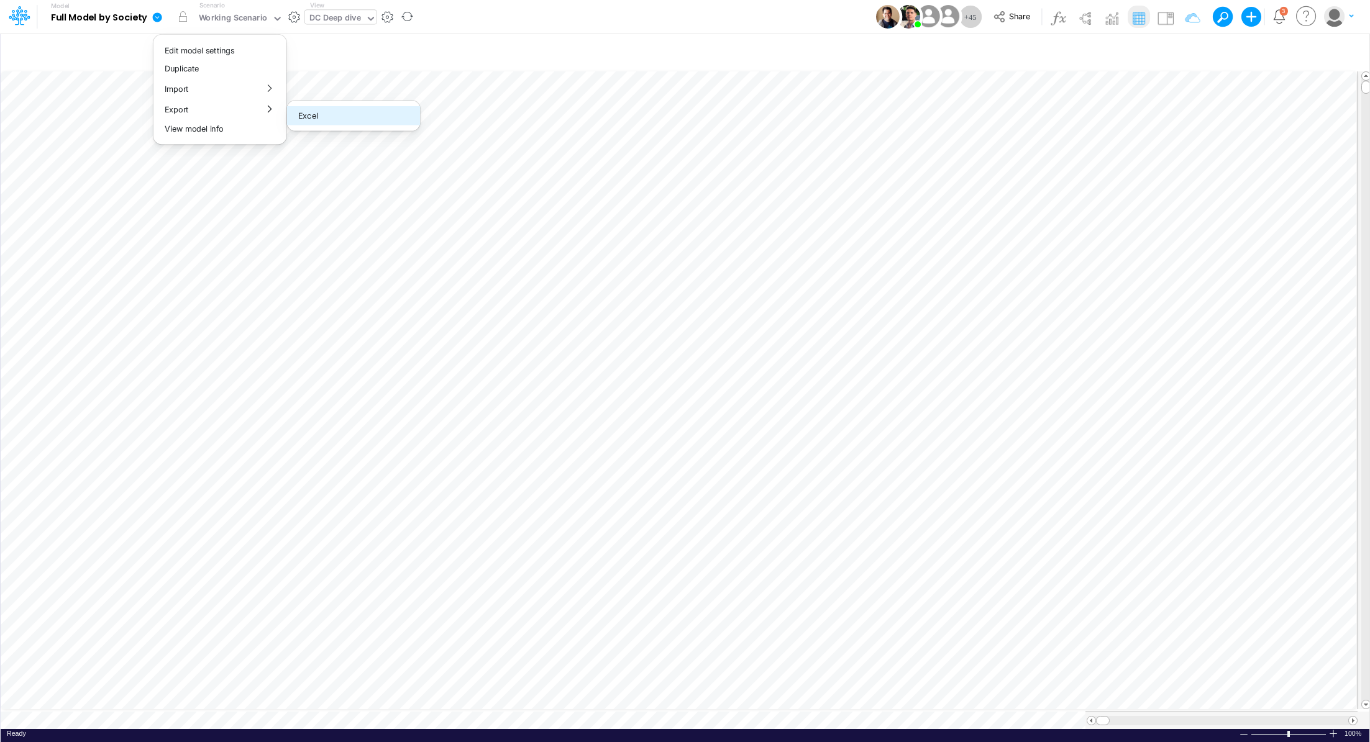
click at [325, 115] on button "Excel" at bounding box center [353, 115] width 133 height 19
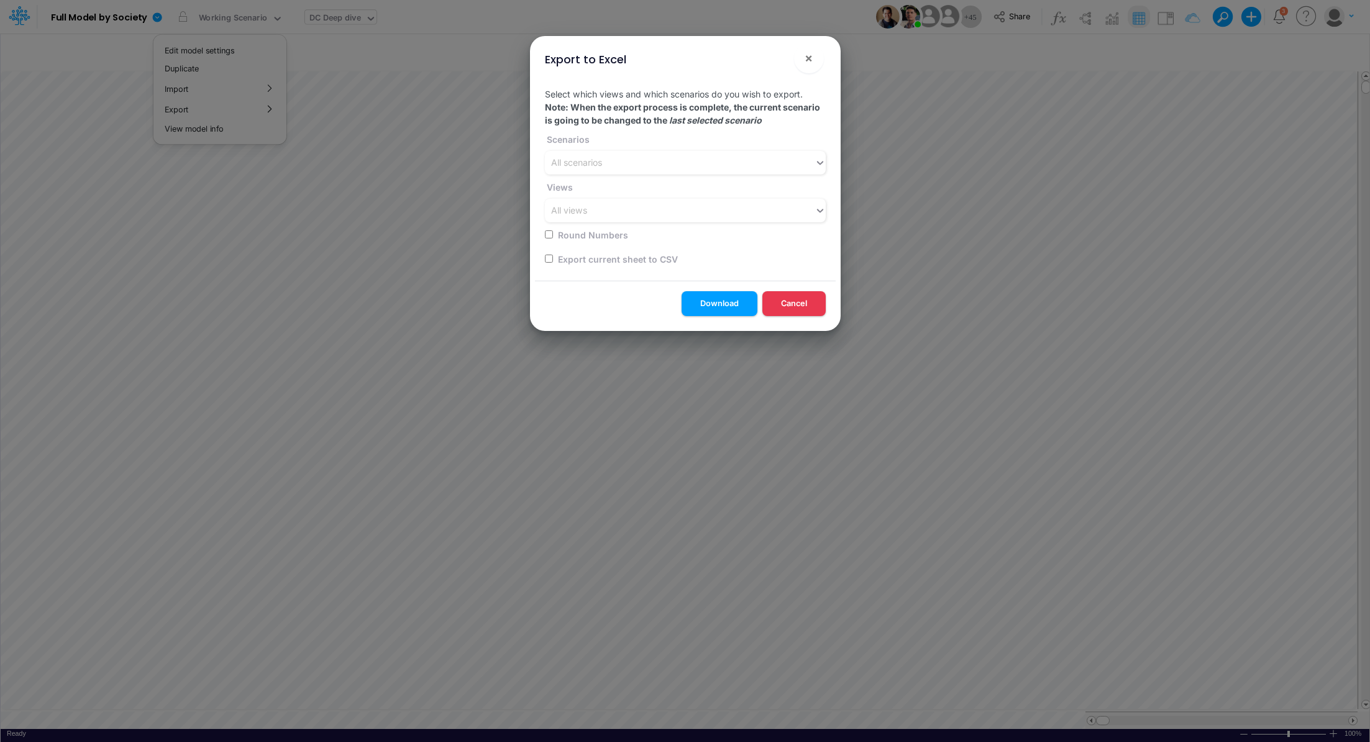
click at [546, 260] on input "checkbox" at bounding box center [549, 259] width 8 height 8
checkbox input "true"
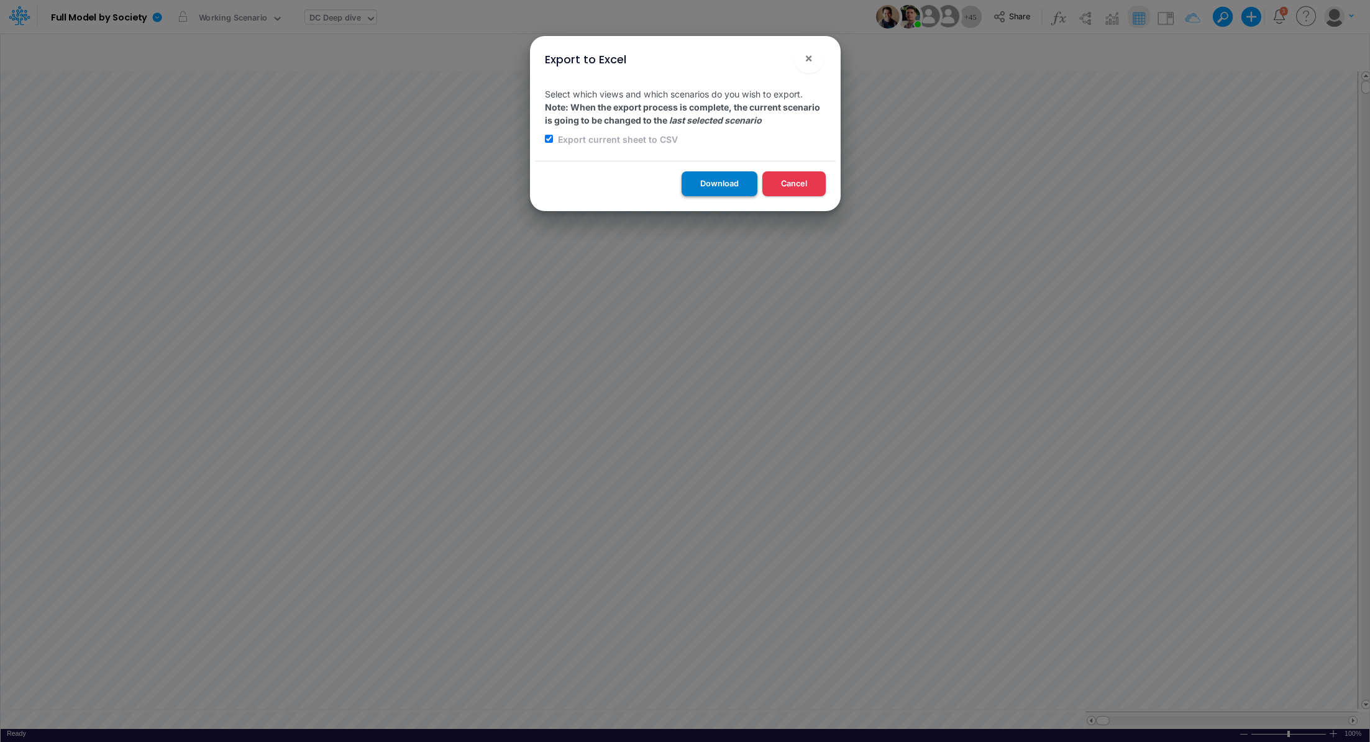
click at [720, 183] on button "Download" at bounding box center [719, 183] width 76 height 24
click at [801, 714] on div "Export to Excel × Select which views and which scenarios do you wish to export.…" at bounding box center [685, 371] width 1370 height 742
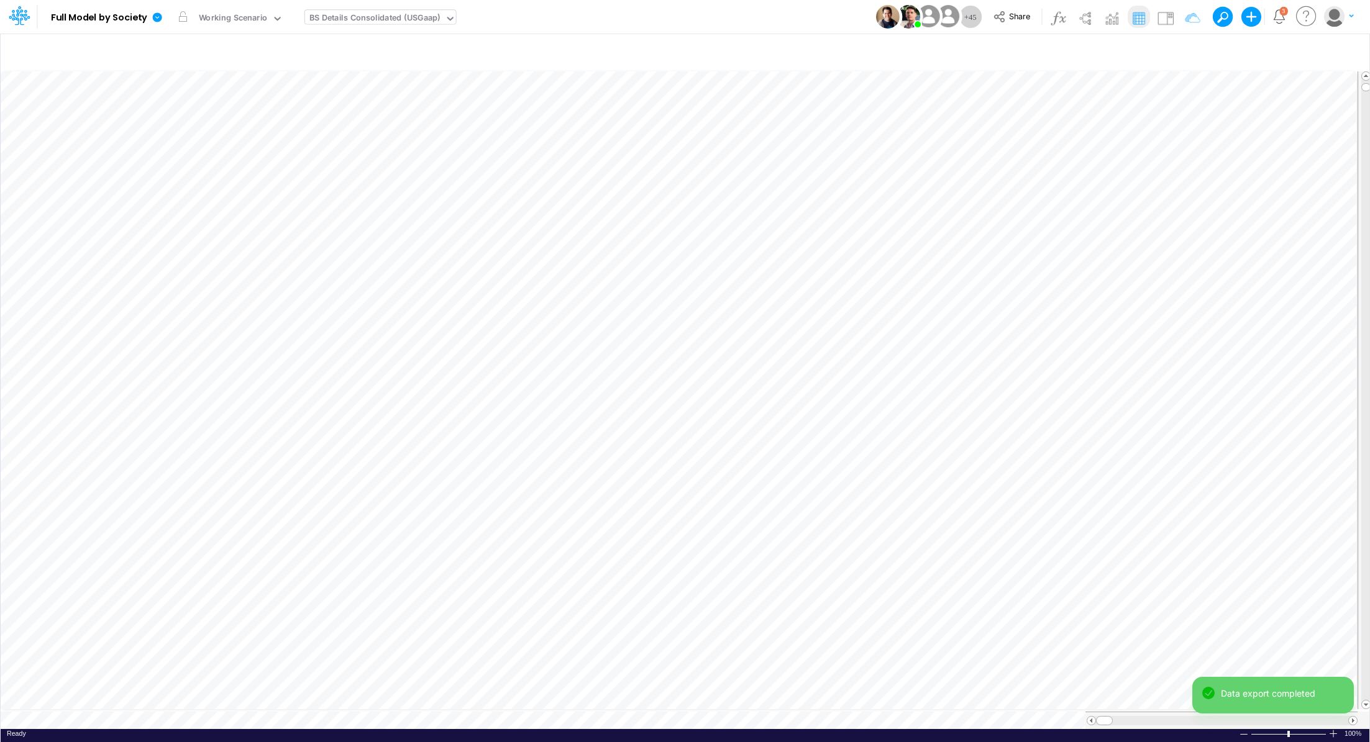
scroll to position [6, 0]
click at [159, 17] on icon at bounding box center [157, 16] width 9 height 9
click at [211, 114] on button "Export" at bounding box center [219, 109] width 133 height 20
click at [329, 116] on button "Excel" at bounding box center [353, 115] width 133 height 19
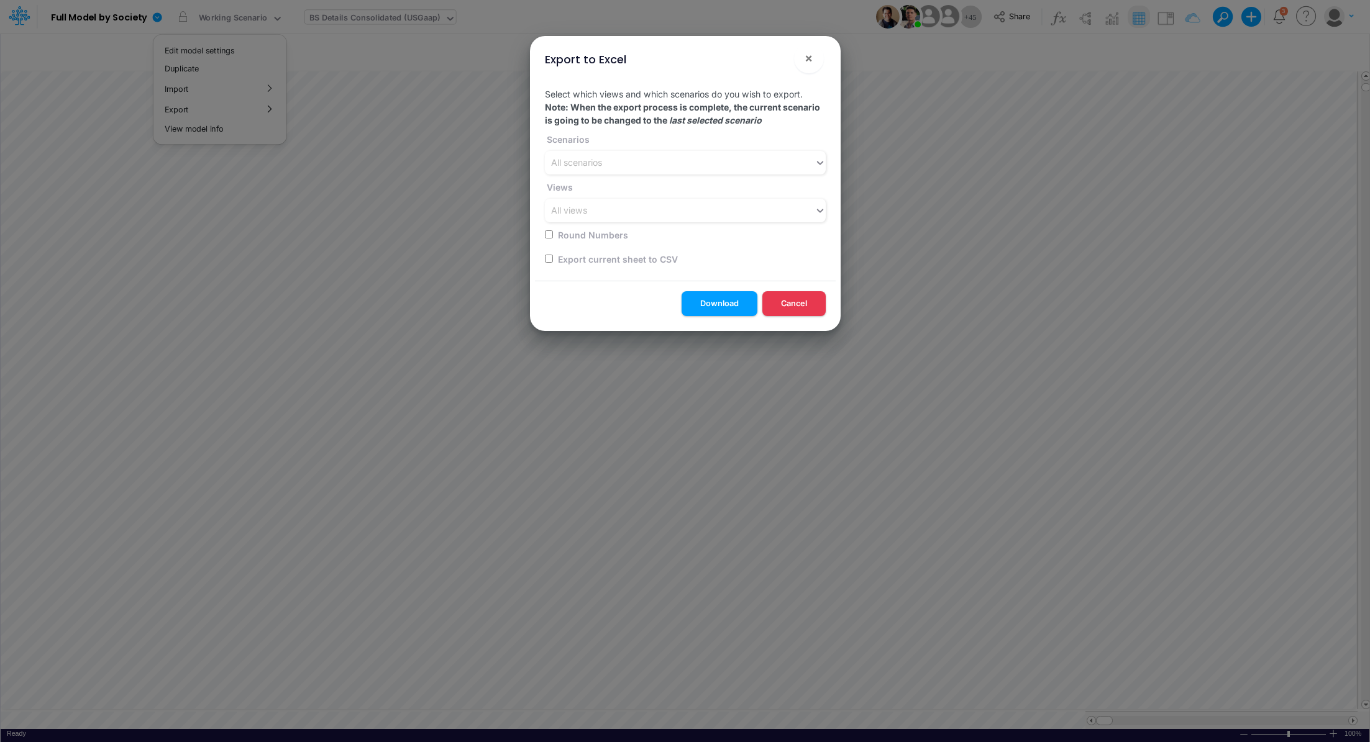
click at [549, 258] on input "checkbox" at bounding box center [549, 259] width 8 height 8
checkbox input "true"
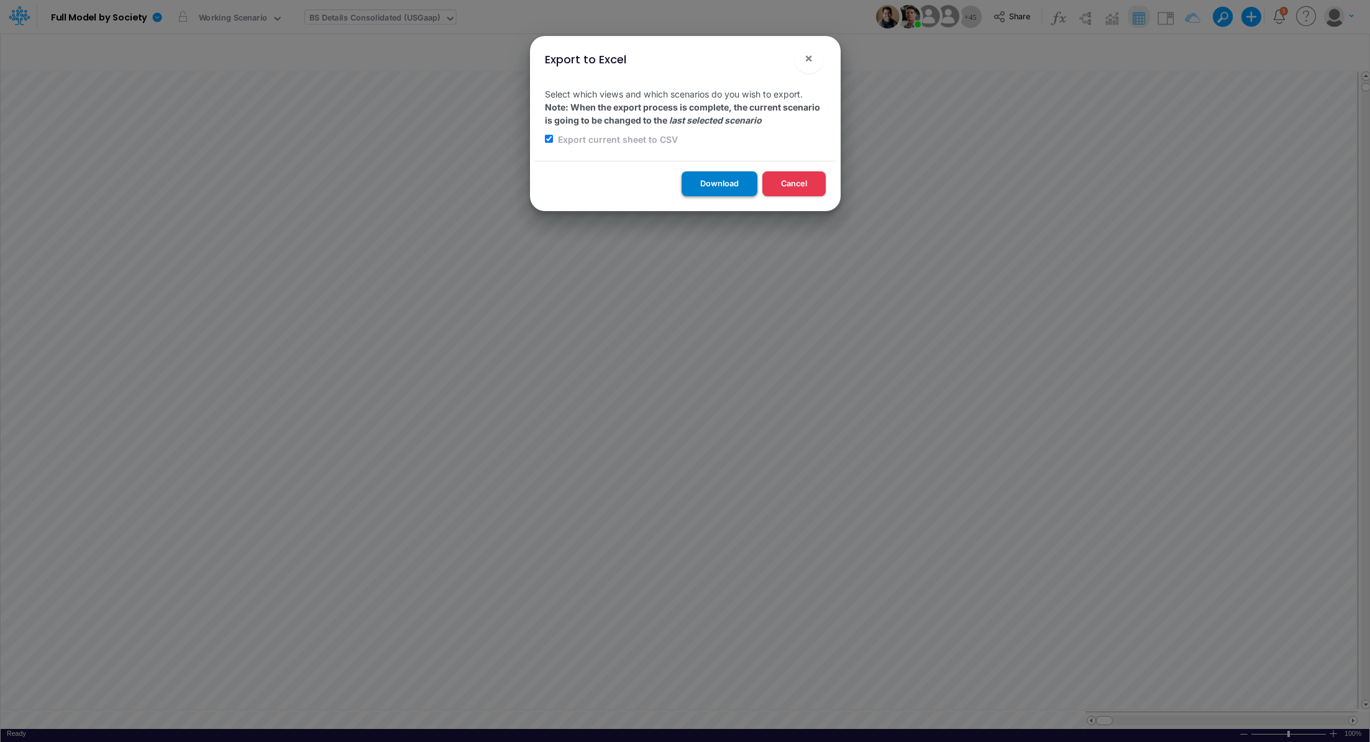
click at [703, 187] on button "Download" at bounding box center [719, 183] width 76 height 24
click at [957, 713] on div "Export to Excel × Select which views and which scenarios do you wish to export.…" at bounding box center [685, 371] width 1370 height 742
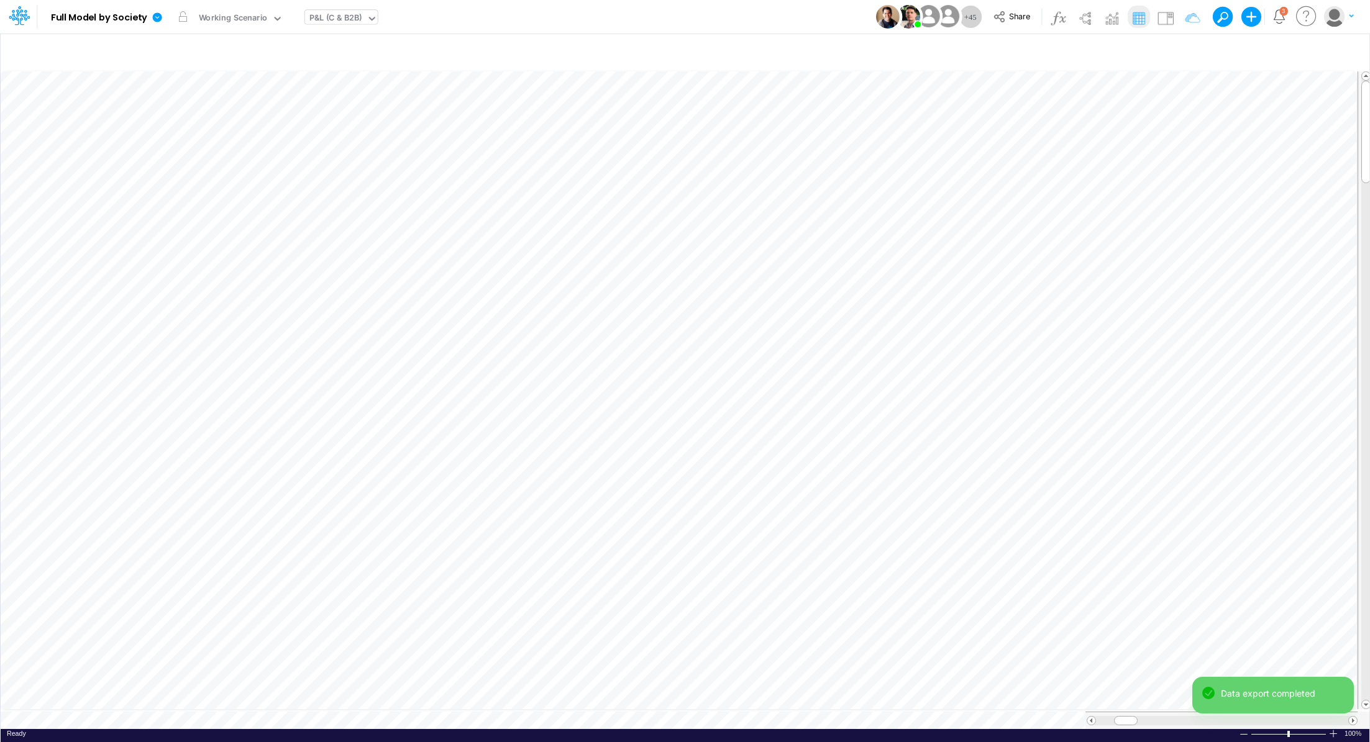
scroll to position [6, 0]
click at [157, 16] on icon at bounding box center [157, 16] width 9 height 9
click at [188, 106] on button "Export" at bounding box center [219, 109] width 133 height 20
click at [325, 120] on button "Excel" at bounding box center [353, 115] width 133 height 19
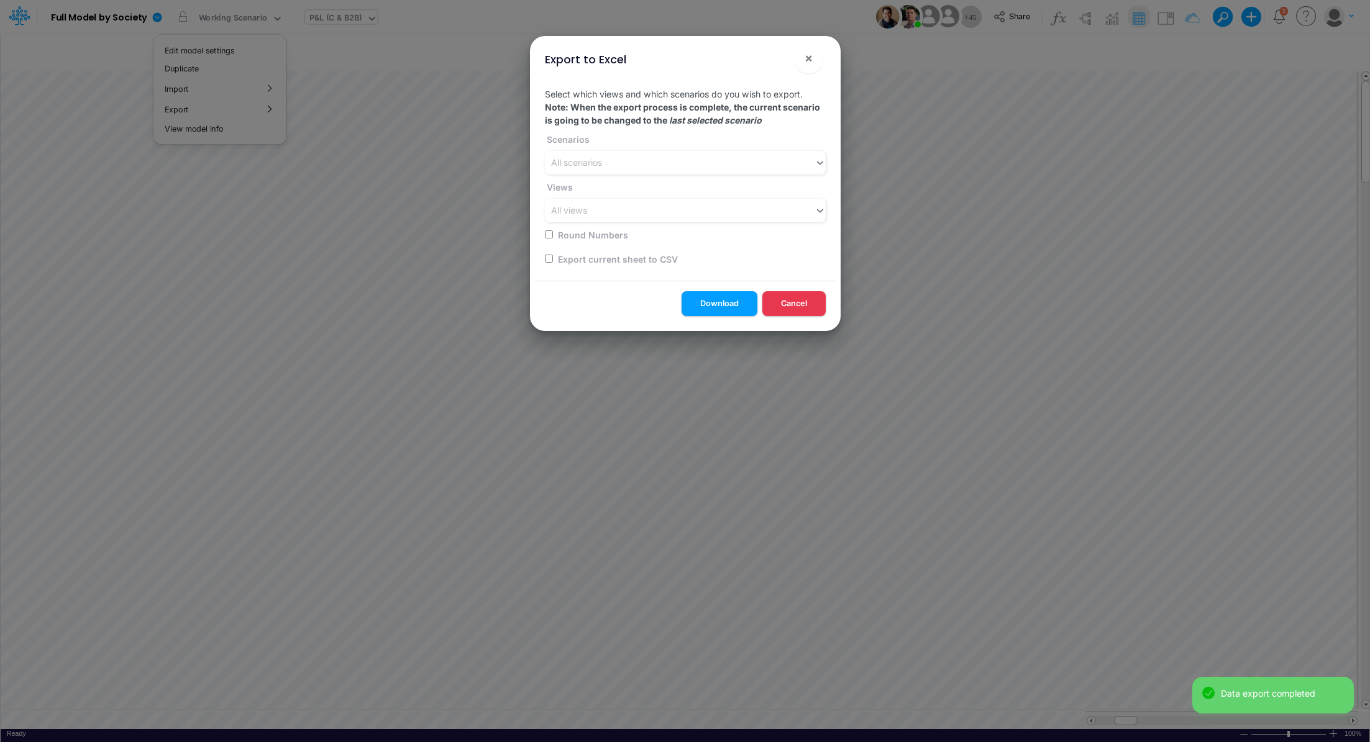
click at [547, 259] on input "checkbox" at bounding box center [549, 259] width 8 height 8
checkbox input "true"
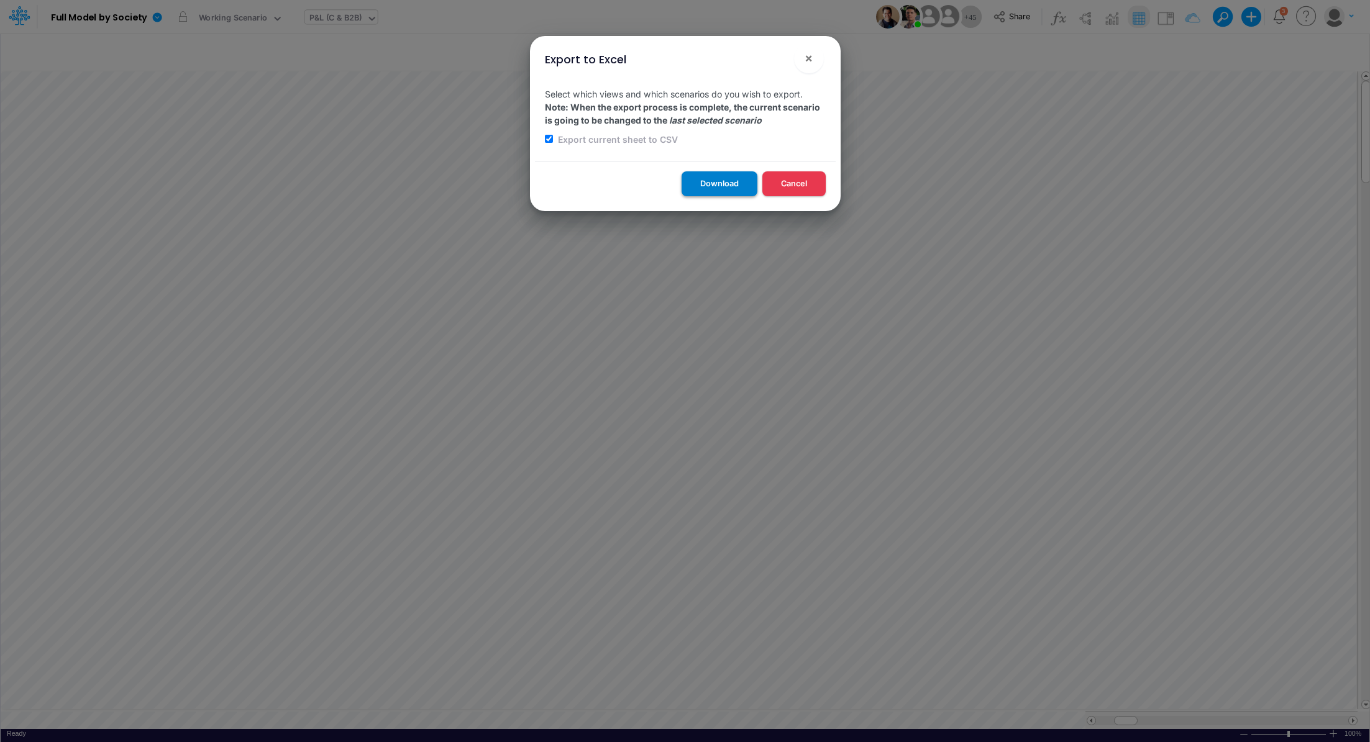
click at [705, 183] on button "Download" at bounding box center [719, 183] width 76 height 24
click at [1024, 716] on div "Export to Excel × Select which views and which scenarios do you wish to export.…" at bounding box center [685, 371] width 1370 height 742
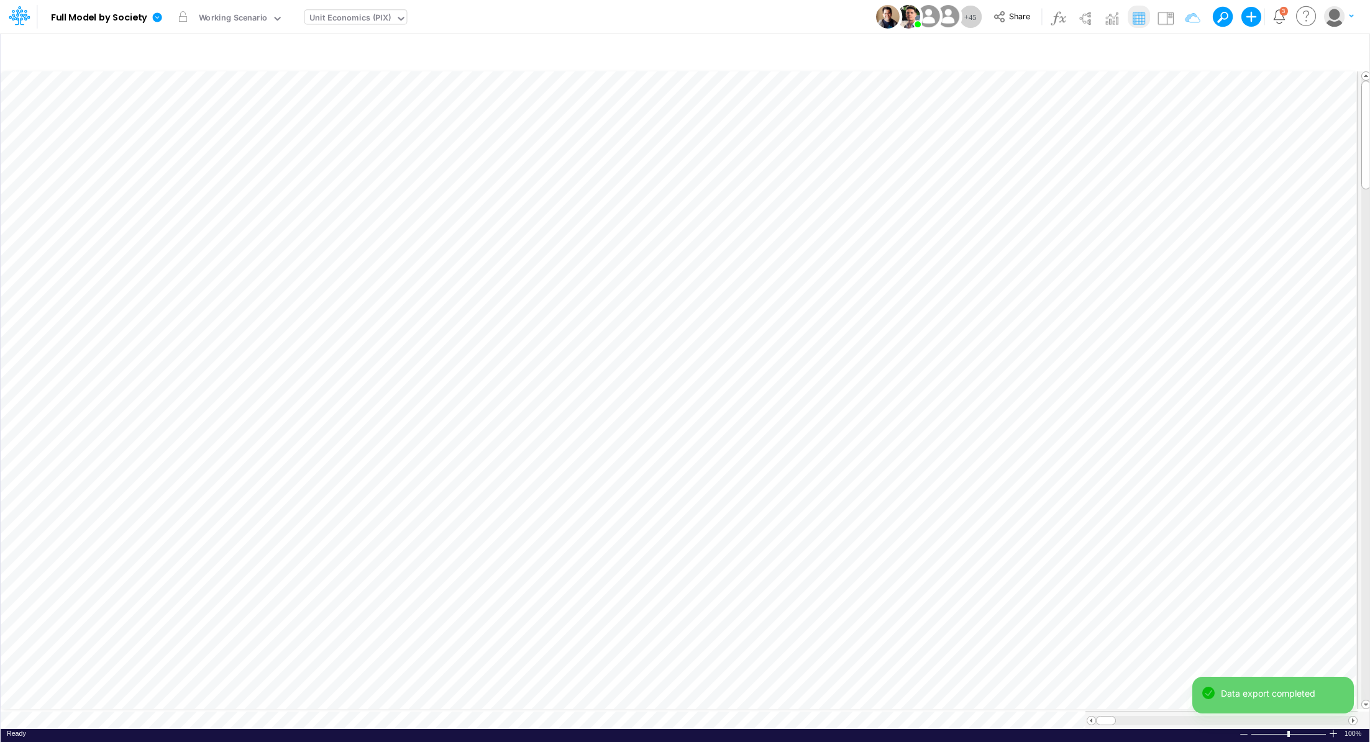
scroll to position [6, 0]
click at [153, 18] on icon at bounding box center [157, 16] width 9 height 9
click at [199, 104] on button "Export" at bounding box center [219, 109] width 133 height 20
click at [351, 115] on button "Excel" at bounding box center [353, 115] width 133 height 19
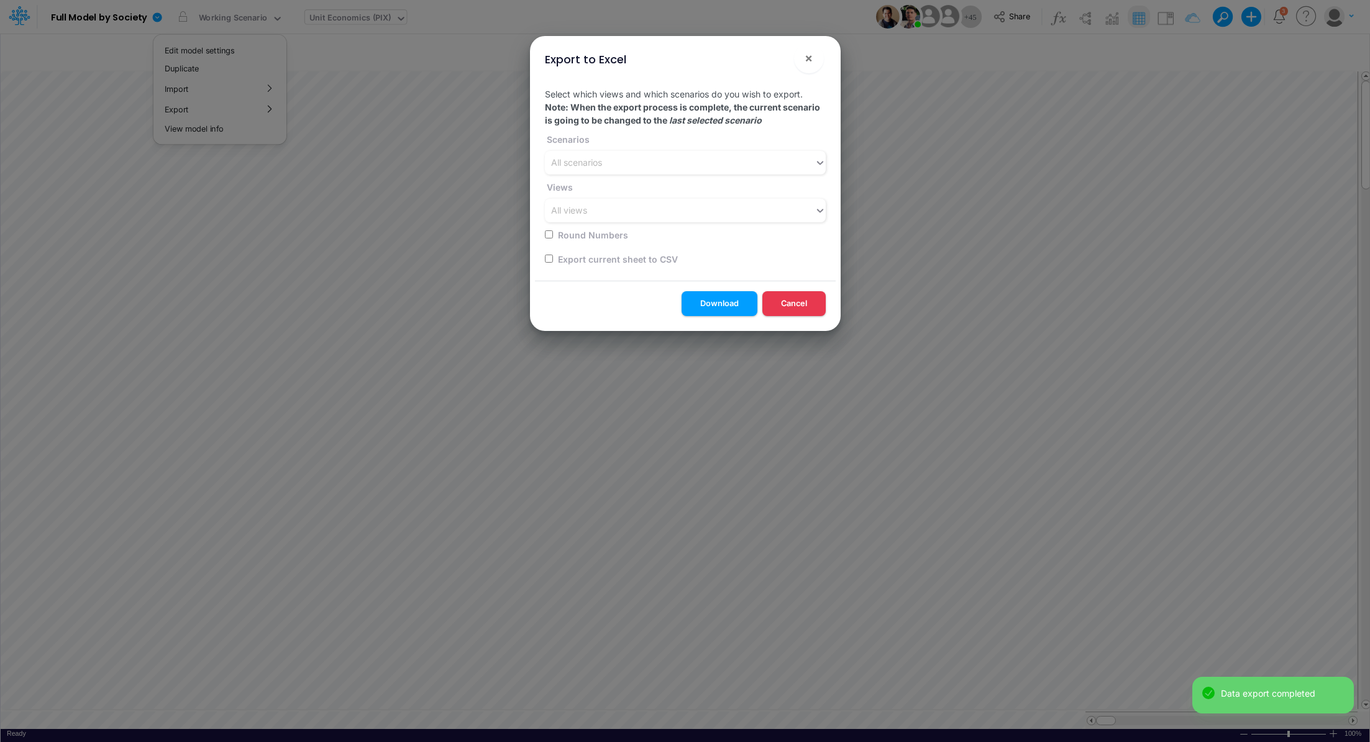
click at [547, 259] on input "checkbox" at bounding box center [549, 259] width 8 height 8
checkbox input "true"
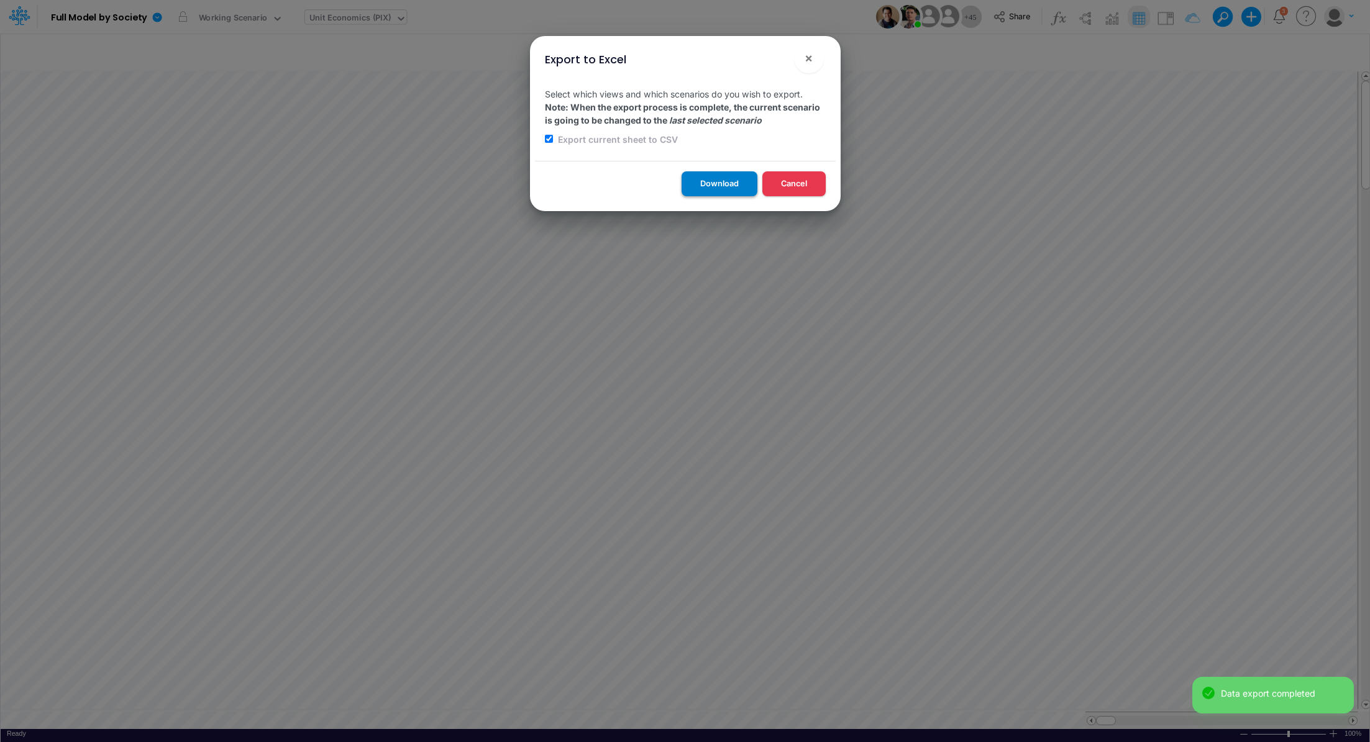
click at [739, 180] on button "Download" at bounding box center [719, 183] width 76 height 24
click at [806, 61] on span "×" at bounding box center [808, 57] width 8 height 15
